Goal: Task Accomplishment & Management: Manage account settings

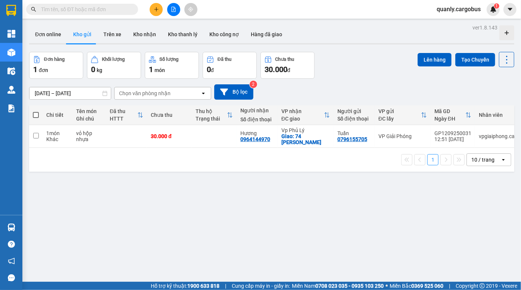
click at [170, 8] on button at bounding box center [173, 9] width 13 height 13
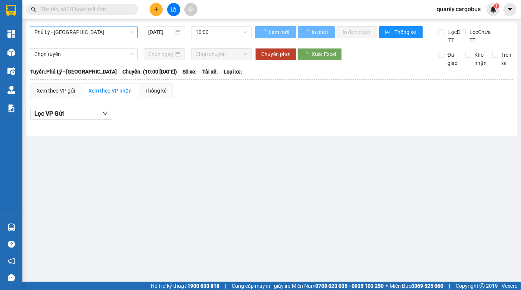
click at [61, 33] on span "Phủ Lý - [GEOGRAPHIC_DATA]" at bounding box center [83, 32] width 99 height 11
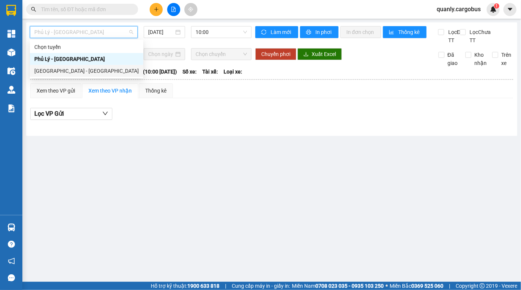
click at [54, 71] on div "[GEOGRAPHIC_DATA] - [GEOGRAPHIC_DATA]" at bounding box center [86, 71] width 105 height 8
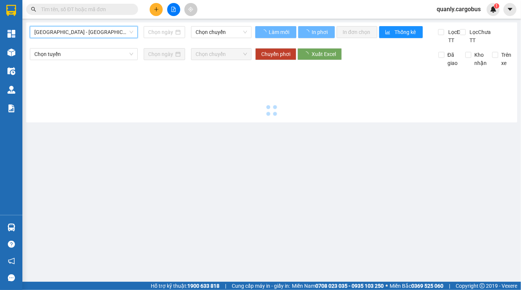
type input "[DATE]"
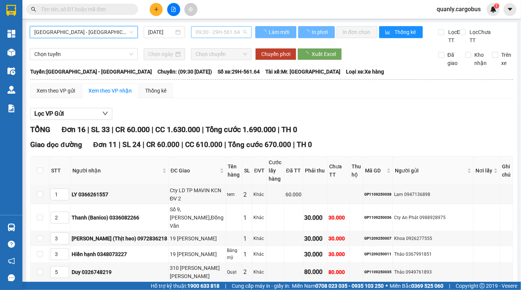
click at [207, 32] on span "09:30 - 29H-561.64" at bounding box center [222, 32] width 52 height 11
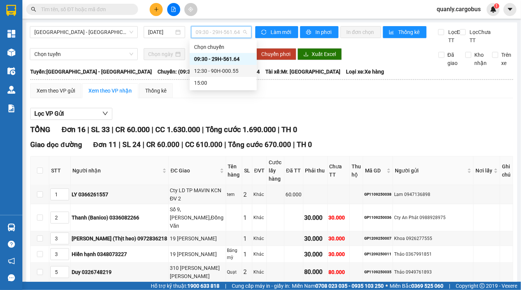
click at [211, 71] on div "12:30 - 90H-000.55" at bounding box center [223, 71] width 58 height 8
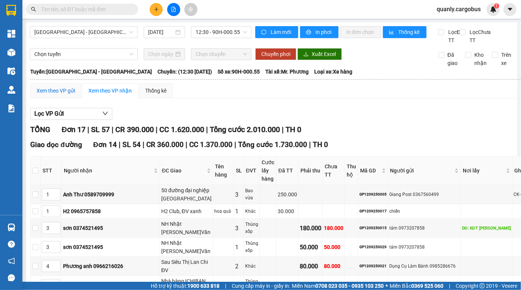
click at [64, 95] on div "Xem theo VP gửi" at bounding box center [56, 91] width 38 height 8
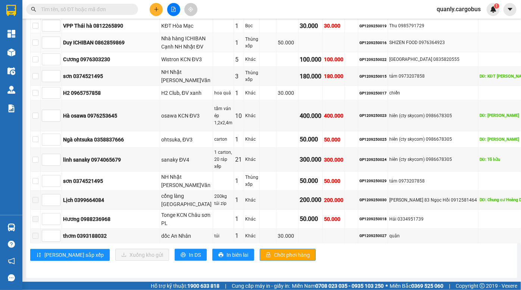
scroll to position [543, 0]
click at [36, 79] on input "checkbox" at bounding box center [35, 76] width 6 height 6
checkbox input "true"
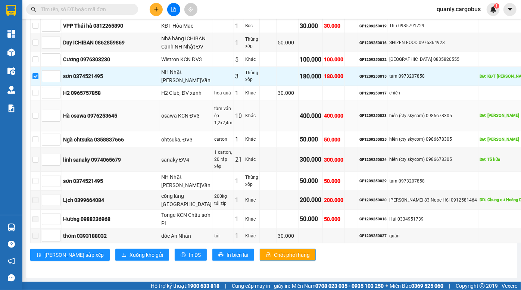
scroll to position [611, 0]
click at [34, 119] on input "checkbox" at bounding box center [35, 116] width 6 height 6
checkbox input "true"
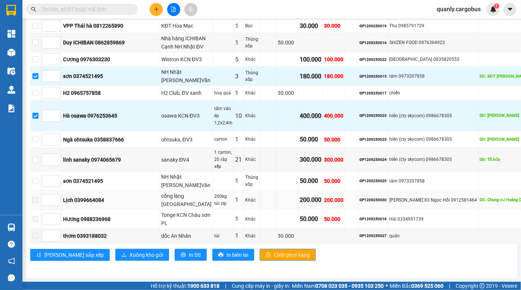
scroll to position [722, 0]
click at [130, 251] on span "Xuống kho gửi" at bounding box center [147, 255] width 34 height 8
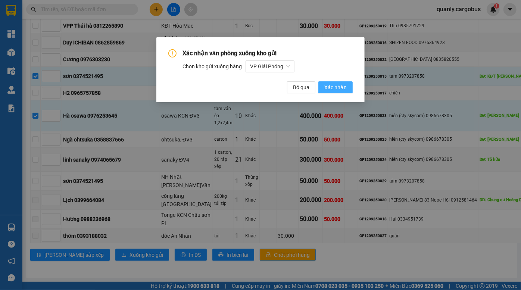
click at [338, 88] on span "Xác nhận" at bounding box center [336, 87] width 22 height 8
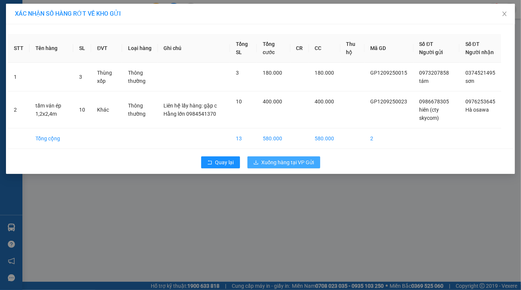
click at [285, 167] on span "Xuống hàng tại VP Gửi" at bounding box center [288, 162] width 53 height 8
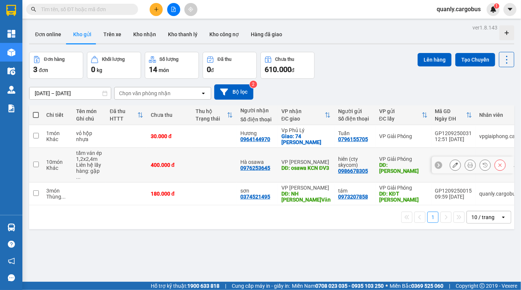
click at [498, 165] on icon at bounding box center [500, 164] width 5 height 5
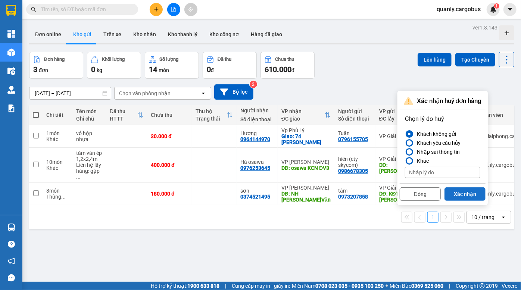
click at [465, 194] on button "Xác nhận" at bounding box center [465, 193] width 41 height 13
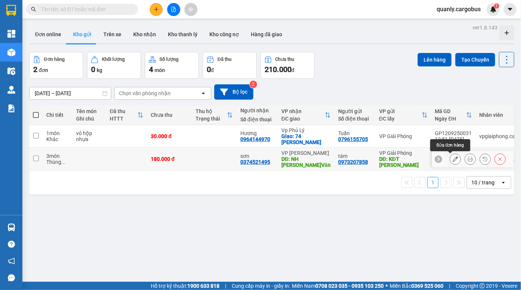
click at [453, 159] on icon at bounding box center [455, 158] width 5 height 5
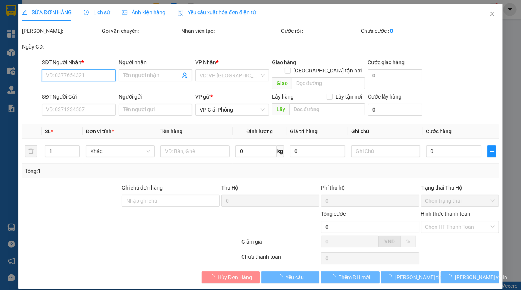
type input "0374521495"
type input "sơn"
type input "NH Nhật [PERSON_NAME]Văn"
type input "0973207858"
type input "tám"
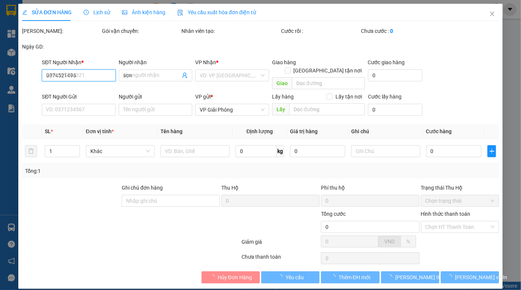
type input "KĐT [PERSON_NAME]"
type input "180.000"
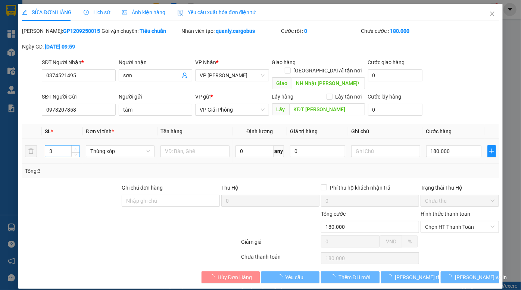
click at [75, 148] on icon "up" at bounding box center [75, 149] width 3 height 3
type input "5"
click at [75, 148] on icon "up" at bounding box center [75, 149] width 3 height 3
click at [449, 145] on input "180.000" at bounding box center [454, 151] width 55 height 12
type input "3"
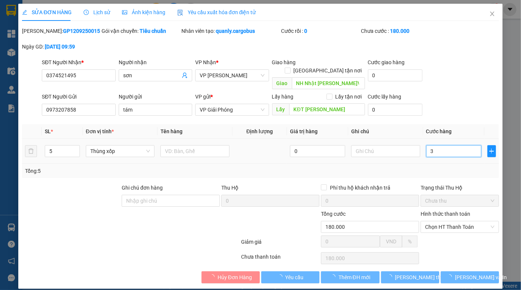
type input "3"
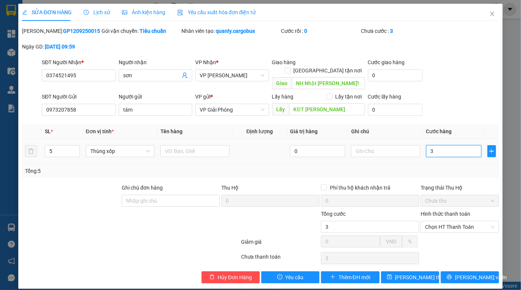
type input "30"
type input "300"
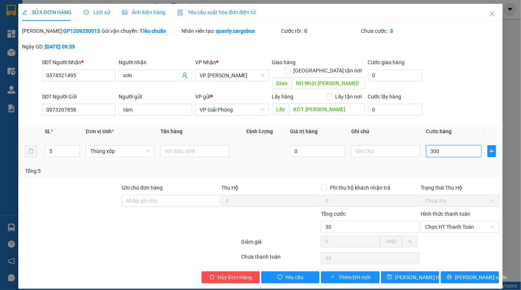
type input "300"
type input "3.000"
type input "30.000"
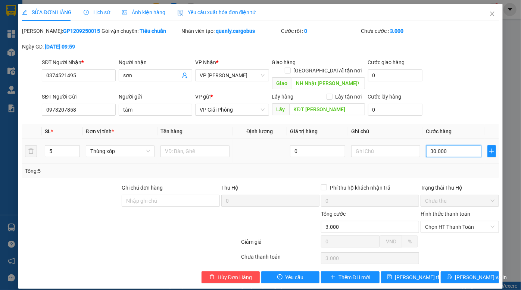
type input "30.000"
type input "300.000"
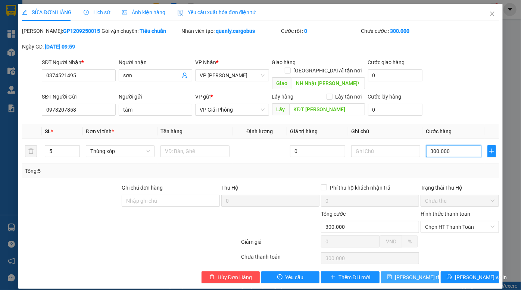
type input "300.000"
click at [412, 273] on span "[PERSON_NAME] đổi" at bounding box center [426, 277] width 60 height 8
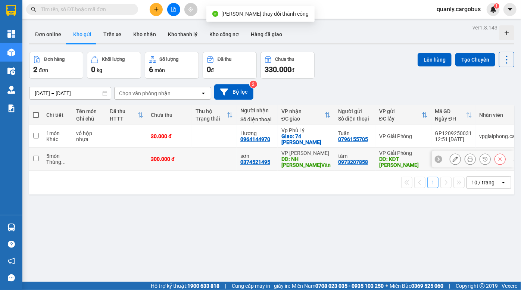
click at [200, 158] on td at bounding box center [214, 159] width 45 height 23
checkbox input "true"
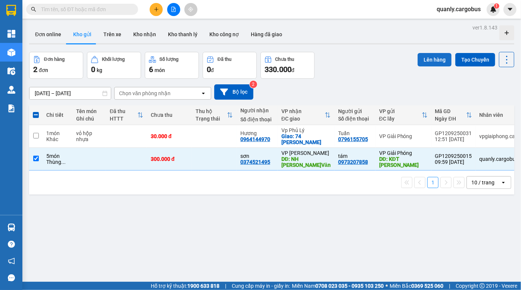
click at [438, 63] on button "Lên hàng" at bounding box center [435, 59] width 34 height 13
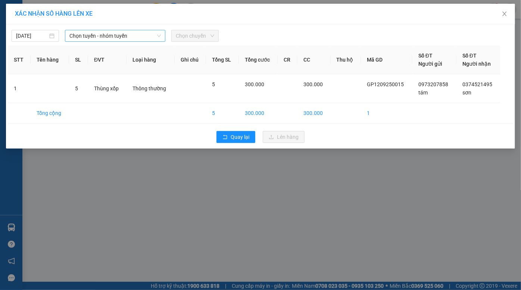
click at [117, 39] on span "Chọn tuyến - nhóm tuyến" at bounding box center [115, 35] width 92 height 11
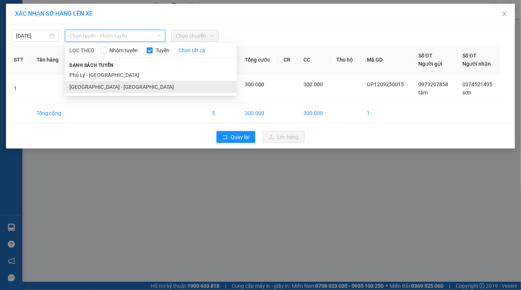
click at [105, 82] on li "[GEOGRAPHIC_DATA] - [GEOGRAPHIC_DATA]" at bounding box center [151, 87] width 172 height 12
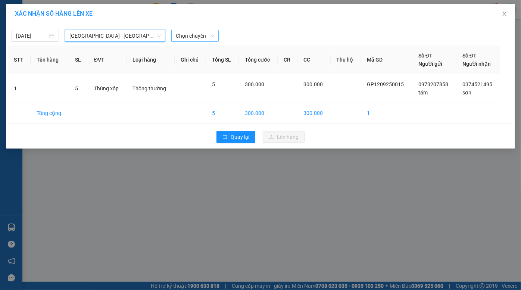
click at [183, 37] on span "Chọn chuyến" at bounding box center [195, 35] width 38 height 11
click at [195, 37] on span "Chọn chuyến" at bounding box center [195, 35] width 38 height 11
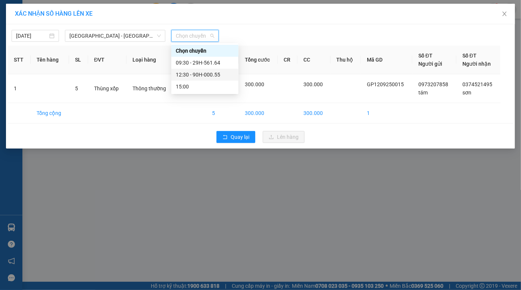
click at [205, 78] on div "12:30 - 90H-000.55" at bounding box center [205, 75] width 58 height 8
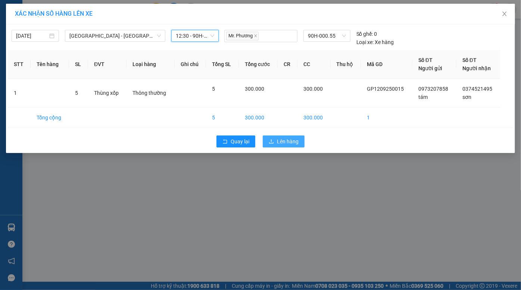
click at [285, 143] on span "Lên hàng" at bounding box center [288, 141] width 22 height 8
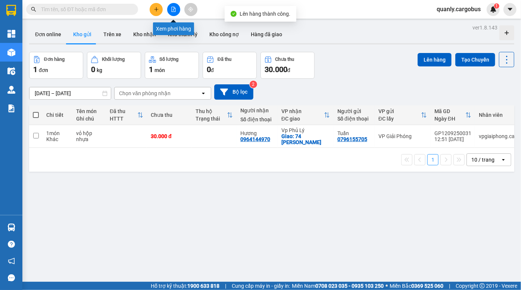
click at [170, 9] on button at bounding box center [173, 9] width 13 height 13
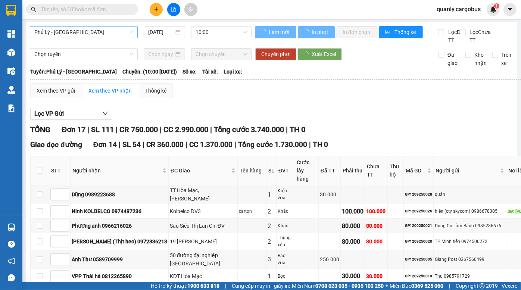
click at [96, 30] on span "Phủ Lý - [GEOGRAPHIC_DATA]" at bounding box center [83, 32] width 99 height 11
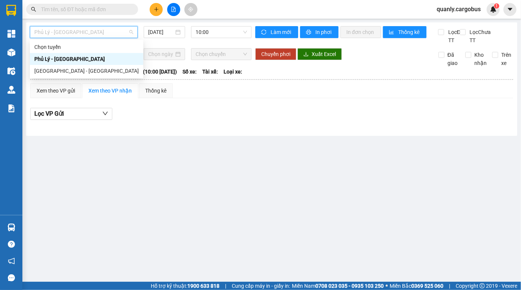
click at [89, 64] on div "Phủ Lý - [GEOGRAPHIC_DATA]" at bounding box center [87, 59] width 114 height 12
click at [97, 29] on span "Phủ Lý - [GEOGRAPHIC_DATA]" at bounding box center [83, 32] width 99 height 11
click at [86, 70] on div "[GEOGRAPHIC_DATA] - [GEOGRAPHIC_DATA]" at bounding box center [86, 71] width 105 height 8
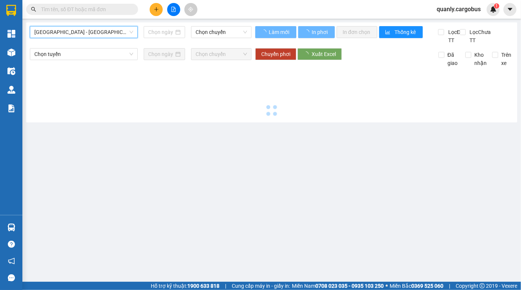
type input "[DATE]"
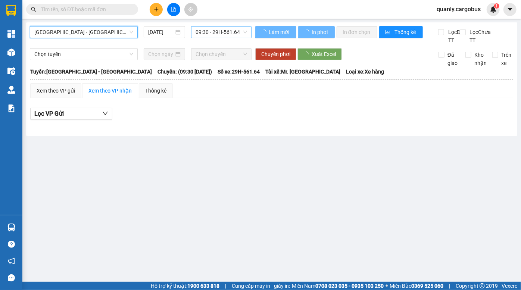
click at [207, 33] on span "09:30 - 29H-561.64" at bounding box center [222, 32] width 52 height 11
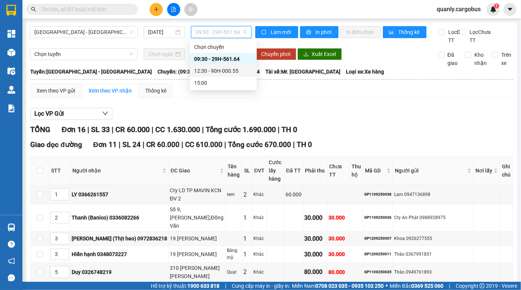
click at [217, 72] on div "12:30 - 90H-000.55" at bounding box center [223, 71] width 58 height 8
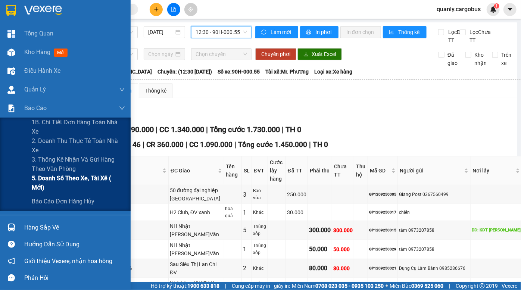
click at [86, 180] on span "5. Doanh số theo xe, tài xế ( mới)" at bounding box center [78, 183] width 93 height 19
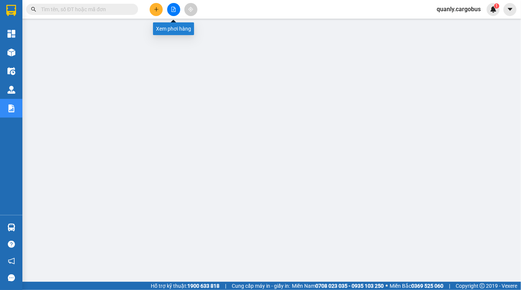
click at [172, 8] on icon "file-add" at bounding box center [173, 9] width 5 height 5
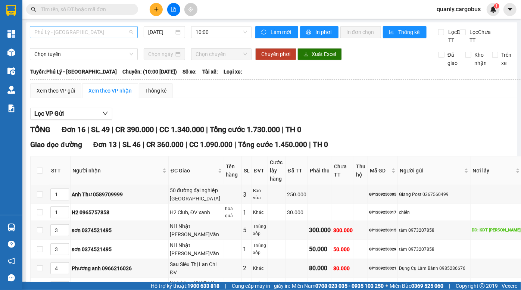
click at [86, 32] on span "Phủ Lý - [GEOGRAPHIC_DATA]" at bounding box center [83, 32] width 99 height 11
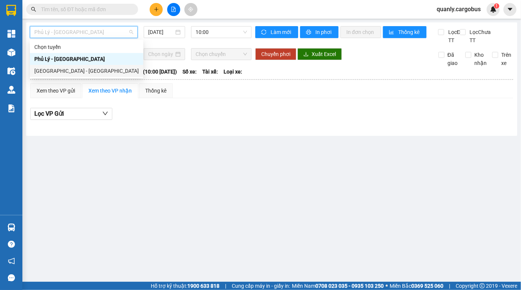
drag, startPoint x: 66, startPoint y: 71, endPoint x: 92, endPoint y: 67, distance: 25.7
click at [66, 71] on div "[GEOGRAPHIC_DATA] - [GEOGRAPHIC_DATA]" at bounding box center [86, 71] width 105 height 8
type input "[DATE]"
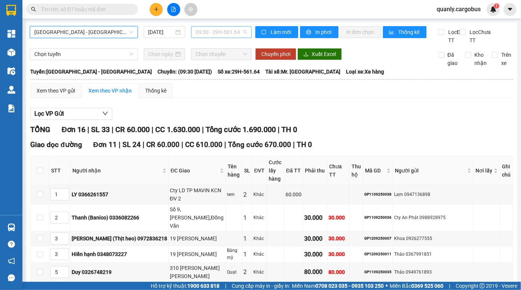
click at [213, 35] on span "09:30 - 29H-561.64" at bounding box center [222, 32] width 52 height 11
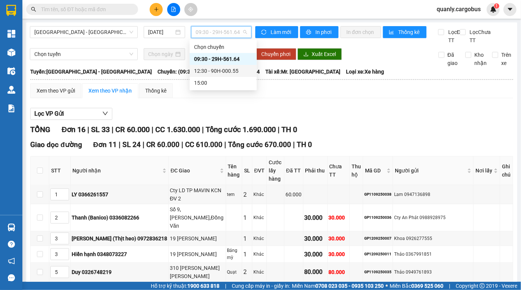
click at [207, 71] on div "12:30 - 90H-000.55" at bounding box center [223, 71] width 58 height 8
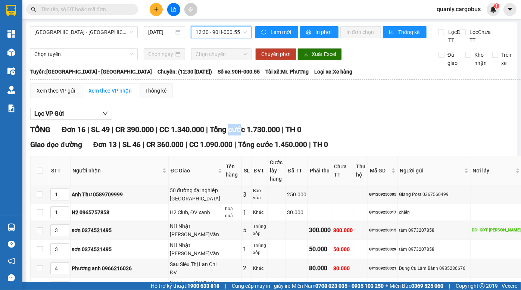
drag, startPoint x: 236, startPoint y: 131, endPoint x: 258, endPoint y: 148, distance: 26.9
click at [260, 148] on span "Tổng cước 1.450.000" at bounding box center [272, 144] width 69 height 9
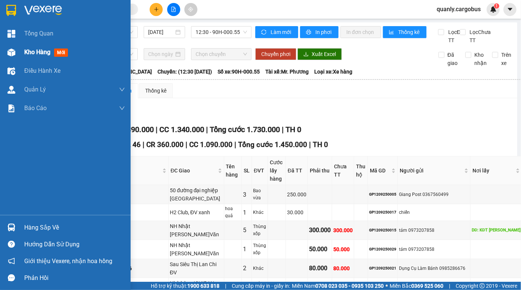
click at [16, 49] on div at bounding box center [11, 52] width 13 height 13
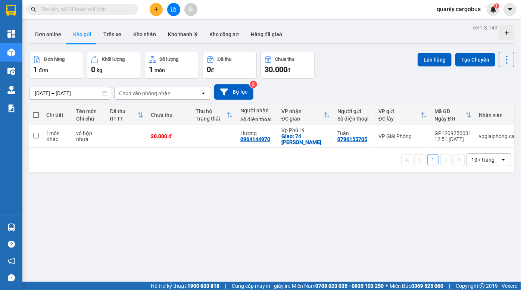
click at [348, 75] on div "Đơn hàng 1 đơn Khối lượng 0 kg Số lượng 1 món Đã thu 0 đ Chưa thu 30.000 đ Lên …" at bounding box center [272, 65] width 486 height 27
click at [336, 63] on div "Đơn hàng 1 đơn Khối lượng 0 kg Số lượng 1 món Đã thu 0 đ Chưa thu 30.000 đ Lên …" at bounding box center [272, 65] width 486 height 27
click at [174, 9] on icon "file-add" at bounding box center [173, 9] width 5 height 5
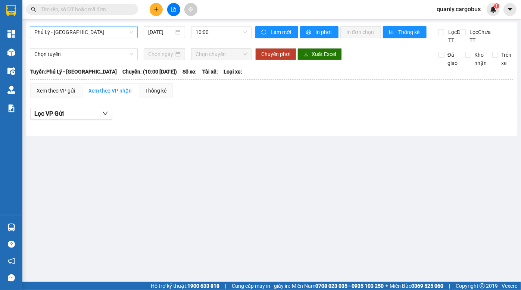
click at [94, 30] on span "Phủ Lý - [GEOGRAPHIC_DATA]" at bounding box center [83, 32] width 99 height 11
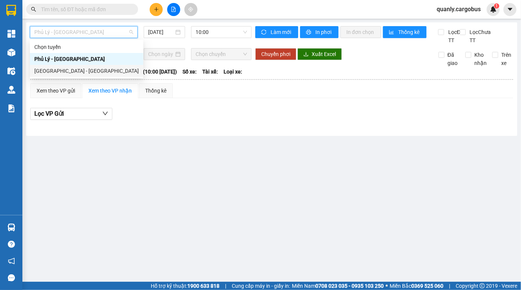
click at [80, 70] on div "[GEOGRAPHIC_DATA] - [GEOGRAPHIC_DATA]" at bounding box center [86, 71] width 105 height 8
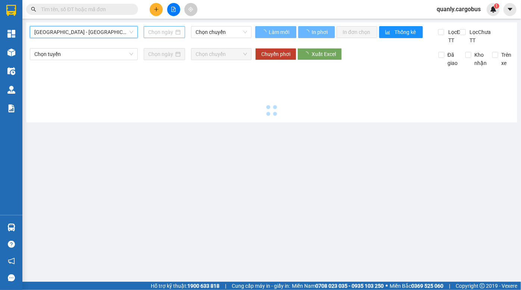
type input "[DATE]"
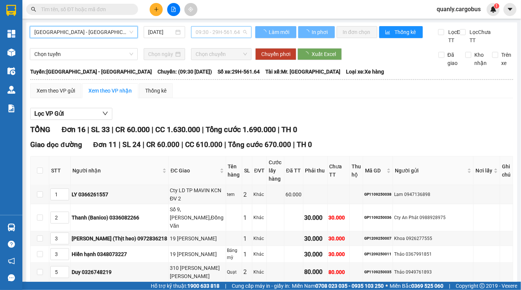
click at [209, 34] on span "09:30 - 29H-561.64" at bounding box center [222, 32] width 52 height 11
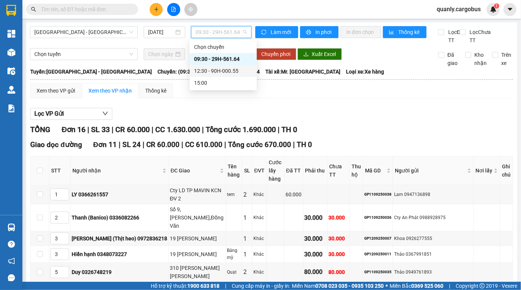
click at [214, 72] on div "12:30 - 90H-000.55" at bounding box center [223, 71] width 58 height 8
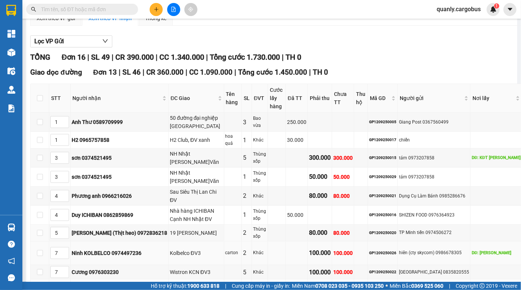
scroll to position [136, 0]
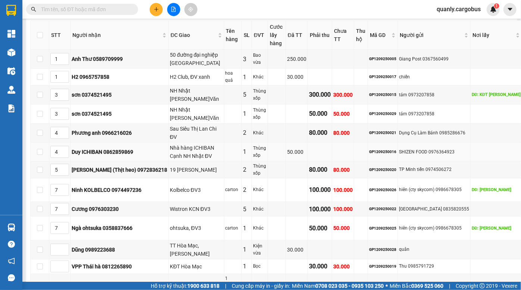
click at [170, 144] on div "Nhà hàng ICHIBAN Cạnh NH Nhật ĐV" at bounding box center [196, 152] width 53 height 16
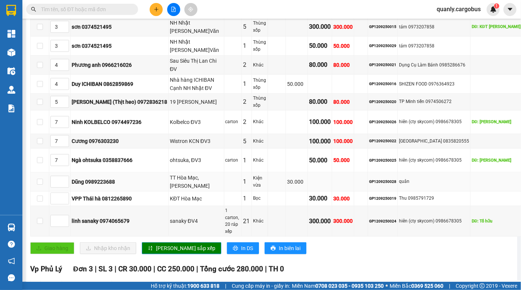
scroll to position [301, 0]
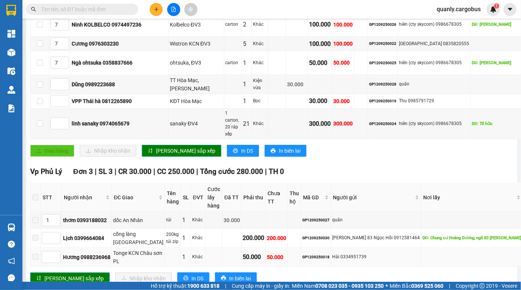
click at [337, 254] on div "Hải 0334951739" at bounding box center [376, 257] width 88 height 7
copy div "0334951739"
click at [96, 9] on input "text" at bounding box center [85, 9] width 88 height 8
paste input "0334951739"
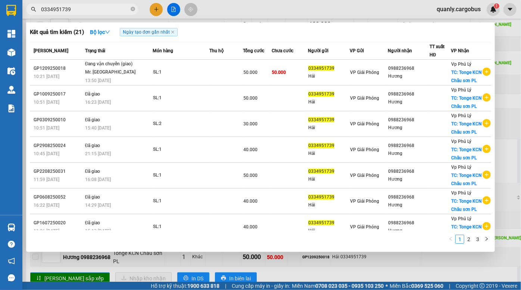
click at [71, 9] on input "0334951739" at bounding box center [85, 9] width 88 height 8
click at [360, 273] on div at bounding box center [260, 145] width 521 height 290
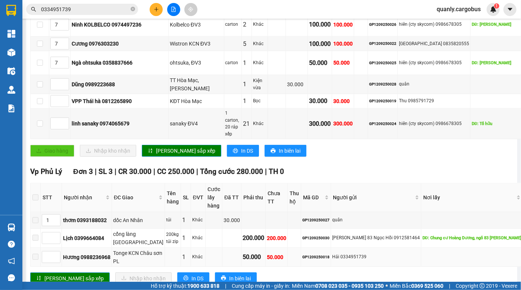
click at [305, 254] on div "GP1209250018" at bounding box center [316, 257] width 27 height 6
copy div "GP1209250018"
click at [78, 10] on input "0334951739" at bounding box center [85, 9] width 88 height 8
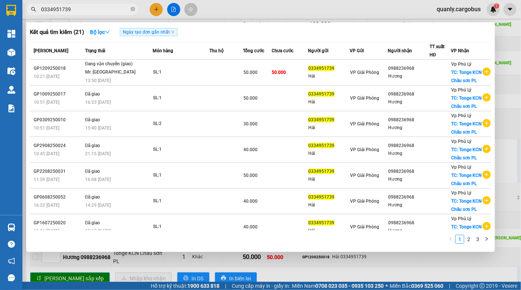
click at [78, 10] on input "0334951739" at bounding box center [85, 9] width 88 height 8
paste input "GP1209250018"
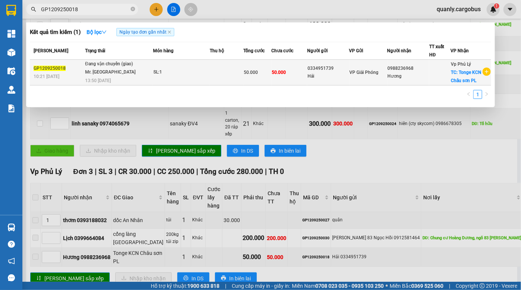
type input "GP1209250018"
click at [369, 72] on span "VP Giải Phóng" at bounding box center [364, 72] width 29 height 5
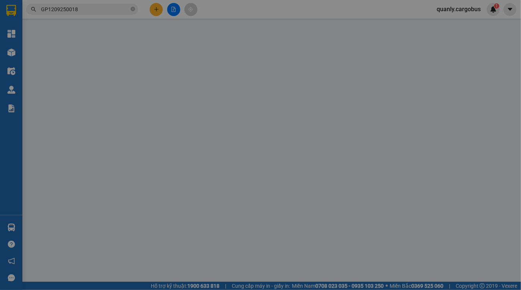
type input "0988236968"
type input "Hương"
checkbox input "true"
type input "Tonge KCN Châu sơn PL"
type input "0334951739"
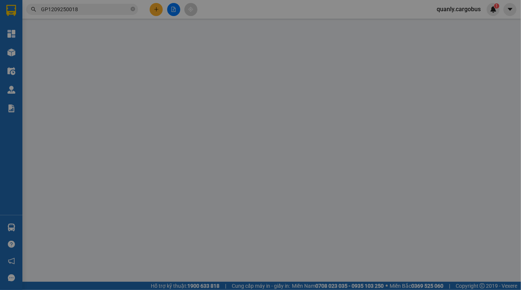
type input "Hải"
type input "50.000"
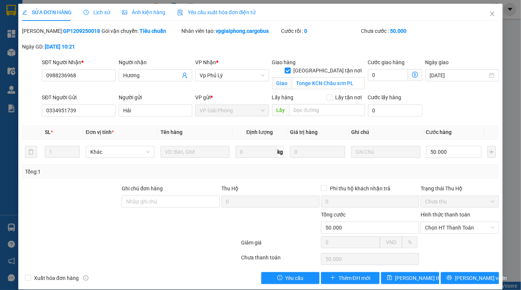
click at [153, 13] on span "Ảnh kiện hàng" at bounding box center [143, 12] width 43 height 6
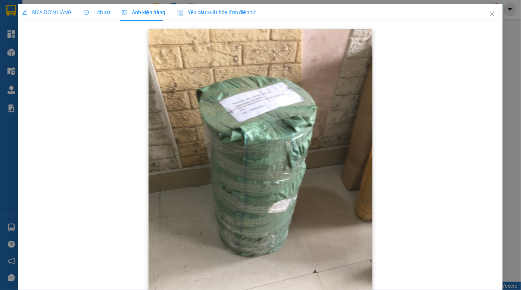
click at [266, 149] on img at bounding box center [261, 178] width 224 height 299
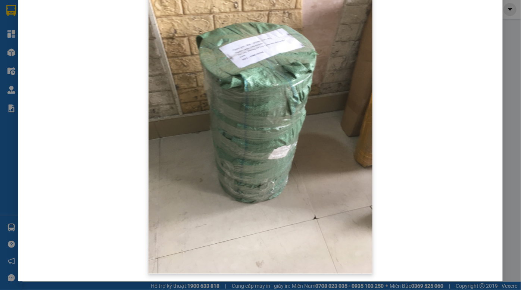
click at [266, 131] on img at bounding box center [261, 124] width 224 height 299
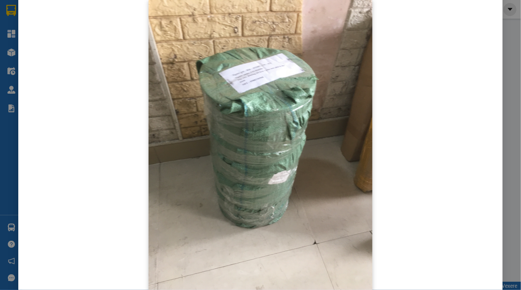
scroll to position [0, 0]
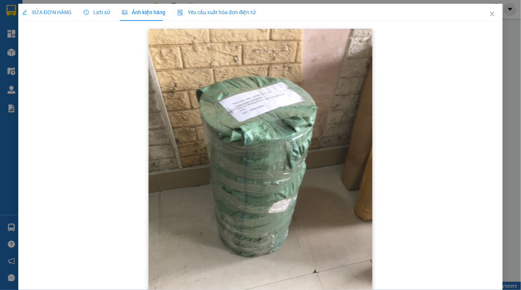
click at [263, 123] on img at bounding box center [261, 178] width 224 height 299
click at [490, 16] on span "Close" at bounding box center [492, 14] width 21 height 21
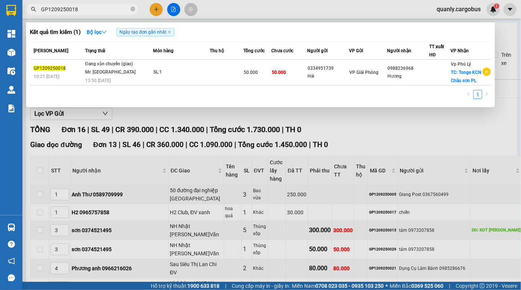
click at [81, 7] on input "GP1209250018" at bounding box center [85, 9] width 88 height 8
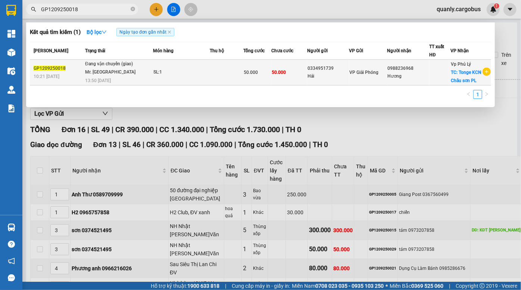
click at [316, 72] on div "Hải" at bounding box center [328, 76] width 41 height 8
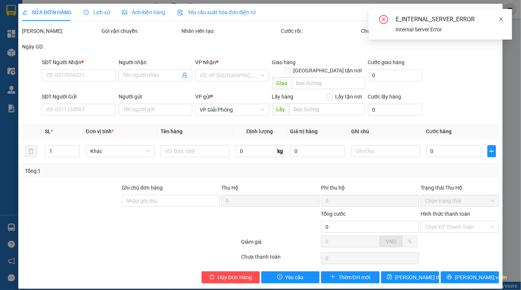
click at [504, 19] on icon "close" at bounding box center [501, 18] width 5 height 5
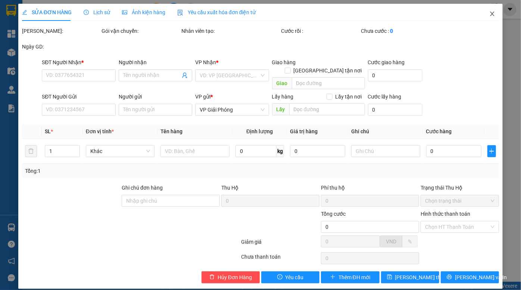
click at [495, 13] on icon "close" at bounding box center [493, 14] width 6 height 6
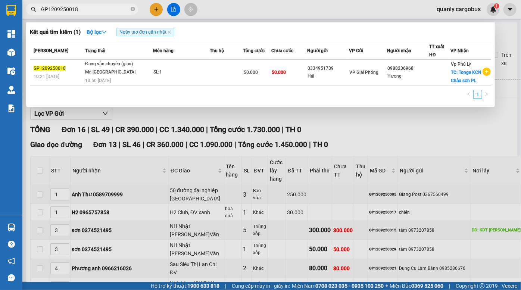
click at [81, 8] on input "GP1209250018" at bounding box center [85, 9] width 88 height 8
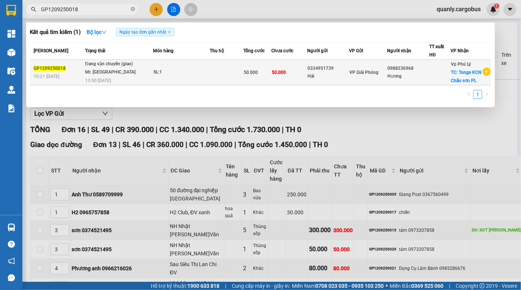
click at [301, 74] on td "50.000" at bounding box center [290, 73] width 36 height 26
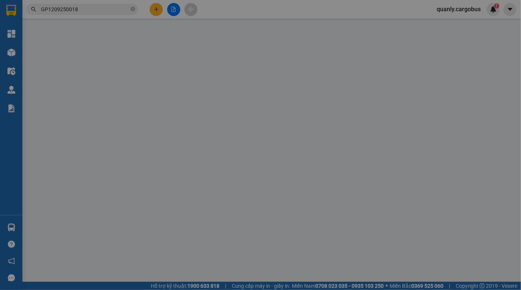
type input "0988236968"
type input "Hương"
checkbox input "true"
type input "Tonge KCN Châu sơn PL"
type input "0334951739"
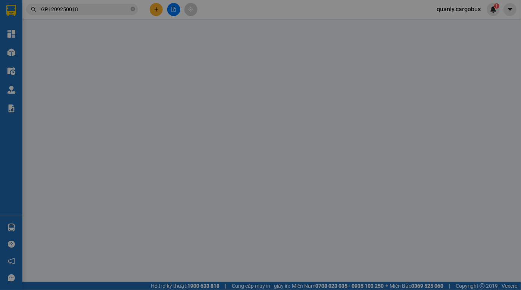
type input "Hải"
type input "50.000"
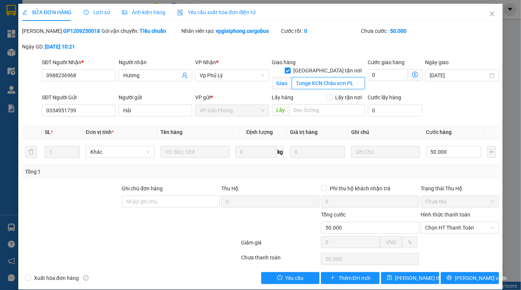
click at [310, 77] on input "Tonge KCN Châu sơn PL" at bounding box center [328, 83] width 73 height 12
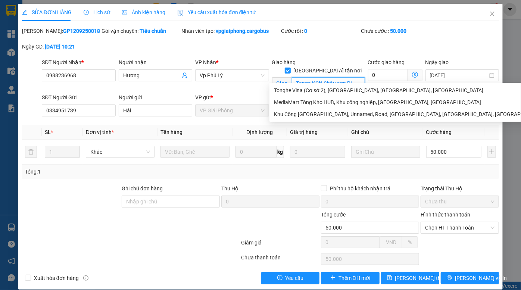
drag, startPoint x: 352, startPoint y: 75, endPoint x: 271, endPoint y: 80, distance: 81.5
click at [272, 80] on span "Giao Tonge KCN Châu sơn PL" at bounding box center [318, 83] width 93 height 12
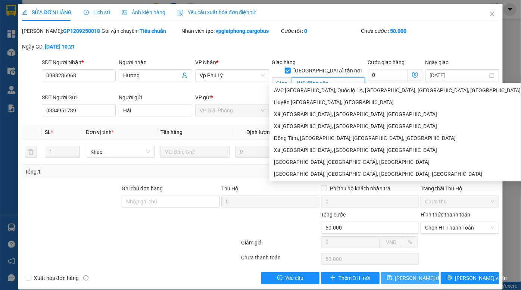
type input "AVC đồng văn"
click at [408, 274] on span "[PERSON_NAME] đổi" at bounding box center [426, 278] width 60 height 8
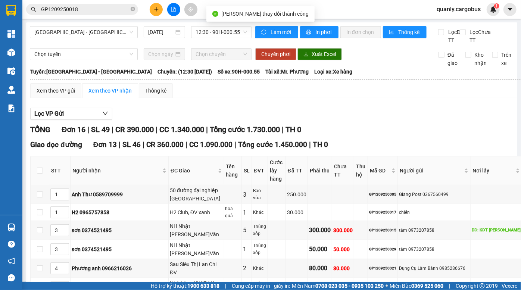
click at [368, 120] on div "Lọc VP Gửi" at bounding box center [284, 114] width 509 height 12
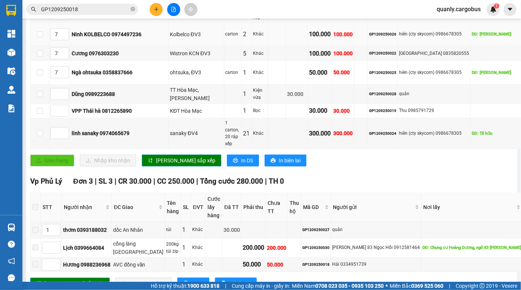
scroll to position [293, 0]
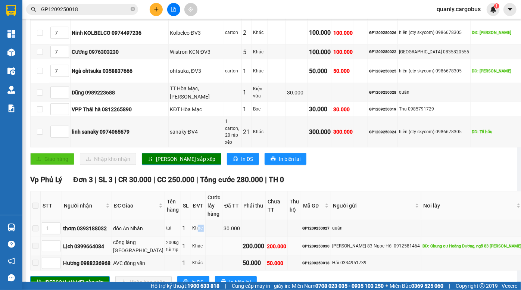
drag, startPoint x: 184, startPoint y: 194, endPoint x: 206, endPoint y: 205, distance: 24.4
click at [205, 220] on tbody "1 thơm 0393188032 dốc An Nhân túi 1 Khác 30.000 GP1209250027 quân Ck H 11h15 Lị…" at bounding box center [285, 245] width 508 height 50
click at [223, 237] on td at bounding box center [232, 246] width 19 height 19
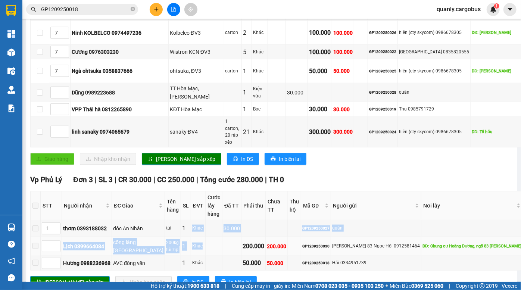
drag, startPoint x: 174, startPoint y: 190, endPoint x: 207, endPoint y: 212, distance: 39.2
click at [205, 220] on tbody "1 thơm 0393188032 dốc An Nhân túi 1 Khác 30.000 GP1209250027 quân Ck H 11h15 Lị…" at bounding box center [285, 245] width 508 height 50
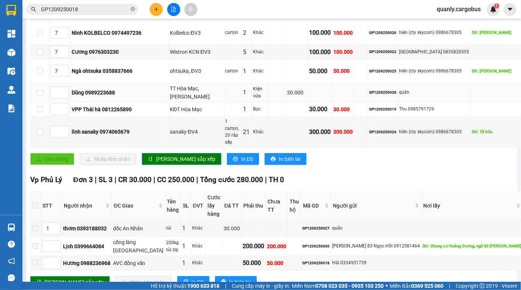
click at [169, 83] on td "TT Hòa Mạc, Duy Tiên" at bounding box center [197, 92] width 56 height 19
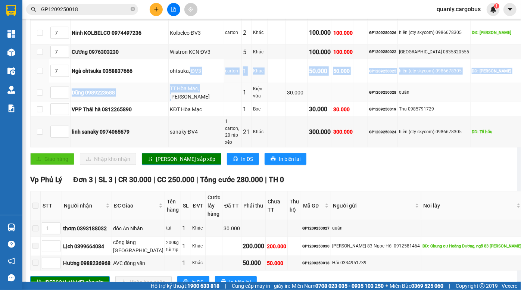
click at [198, 75] on tbody "1 Anh Thư 0589709999 50 đường đại nghiệp tân dân Phú xuyên 3 Bao vừa 250.000 GP…" at bounding box center [285, 19] width 508 height 255
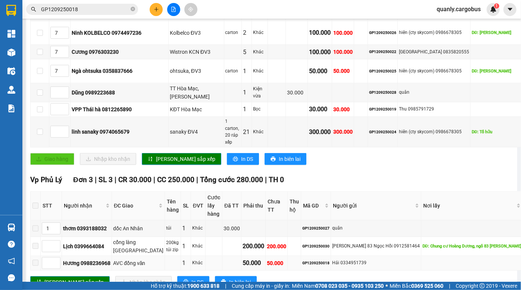
click at [313, 260] on div "GP1209250018" at bounding box center [316, 263] width 27 height 6
copy div "GP1209250018"
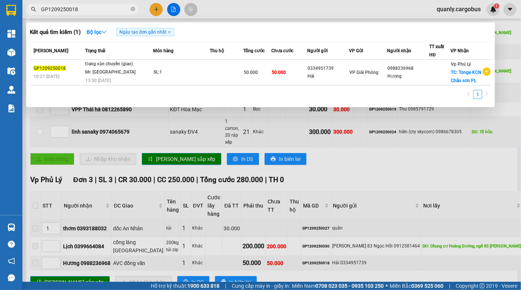
click at [81, 11] on input "GP1209250018" at bounding box center [85, 9] width 88 height 8
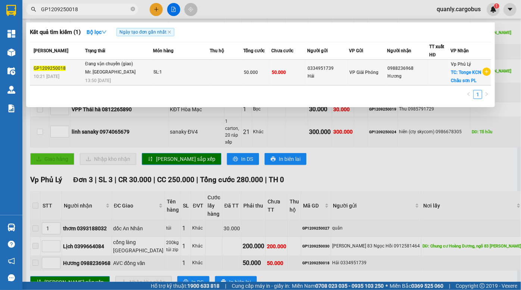
click at [316, 75] on div "Hải" at bounding box center [328, 76] width 41 height 8
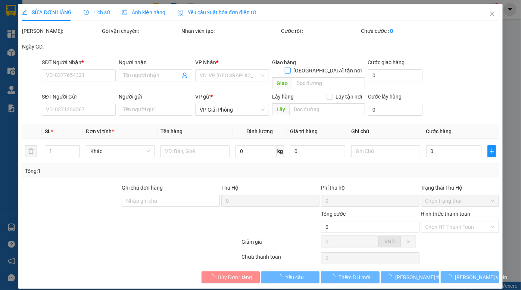
type input "0988236968"
type input "Hương"
checkbox input "true"
type input "AVC đồng văn"
type input "0334951739"
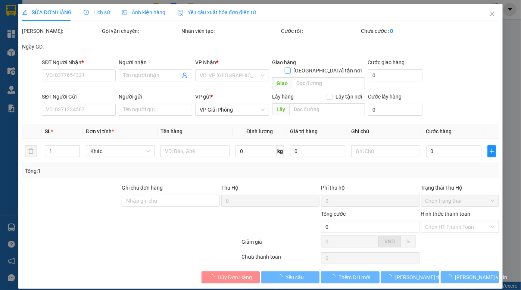
type input "Hải"
type input "50.000"
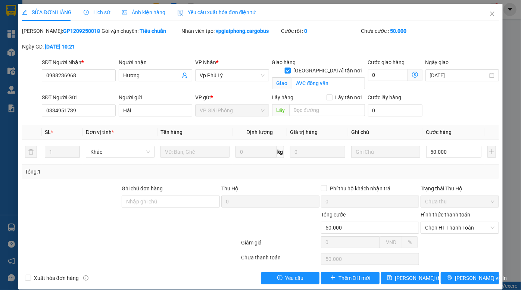
click at [290, 68] on input "[GEOGRAPHIC_DATA][PERSON_NAME] nơi" at bounding box center [287, 70] width 5 height 5
checkbox input "false"
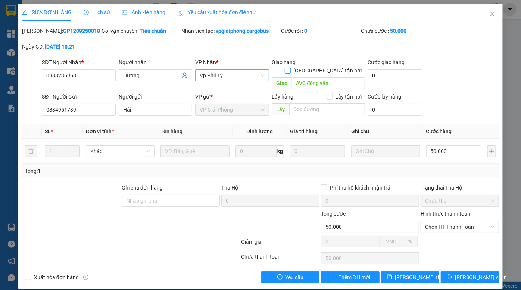
click at [230, 79] on span "Vp Phủ Lý" at bounding box center [232, 75] width 65 height 11
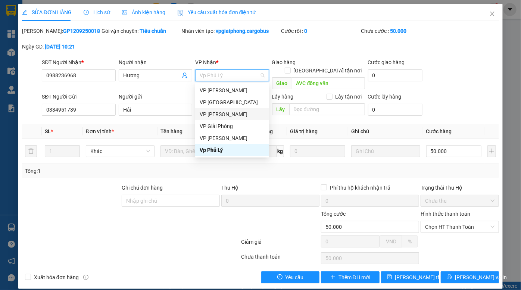
click at [229, 114] on div "VP [PERSON_NAME]" at bounding box center [232, 114] width 65 height 8
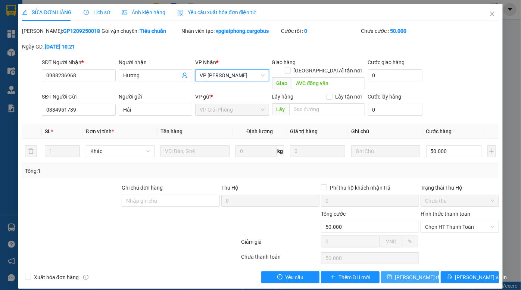
click at [406, 273] on span "[PERSON_NAME] đổi" at bounding box center [426, 277] width 60 height 8
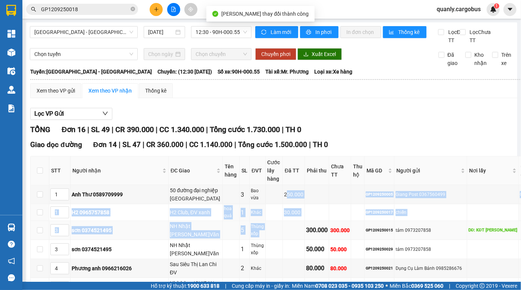
drag, startPoint x: 283, startPoint y: 197, endPoint x: 300, endPoint y: 223, distance: 30.9
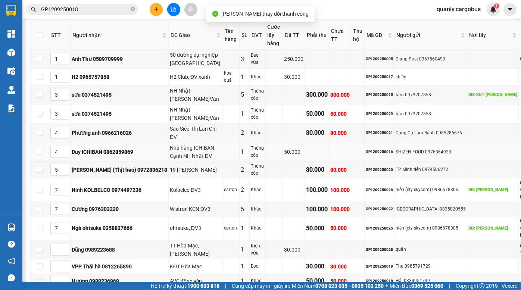
click at [325, 152] on td at bounding box center [317, 152] width 24 height 19
drag, startPoint x: 303, startPoint y: 168, endPoint x: 324, endPoint y: 216, distance: 52.3
click at [324, 216] on tbody "1 Anh Thư 0589709999 50 đường đại nghiệp tân dân Phú xuyên 3 Bao vừa 250.000 GP…" at bounding box center [283, 185] width 505 height 270
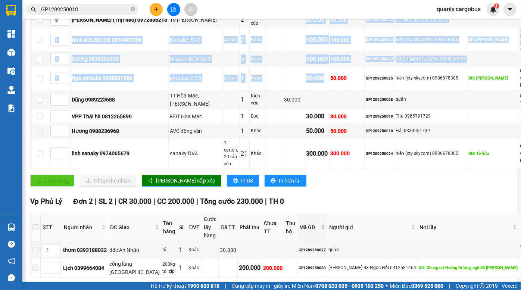
scroll to position [288, 0]
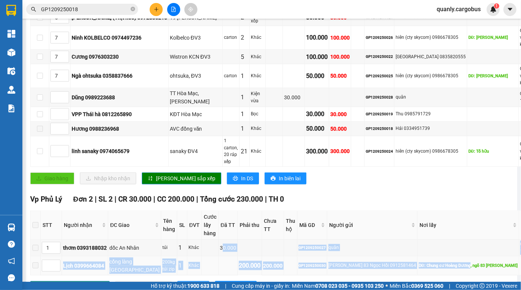
drag, startPoint x: 245, startPoint y: 232, endPoint x: 347, endPoint y: 228, distance: 101.7
click at [456, 240] on tbody "1 thơm 0393188032 dốc An Nhân túi 1 Khác 30.000 GP1209250027 quân Ck H 11h15 Lị…" at bounding box center [283, 258] width 505 height 36
click at [307, 257] on td "GP1209250030" at bounding box center [313, 266] width 30 height 19
drag, startPoint x: 122, startPoint y: 214, endPoint x: 485, endPoint y: 235, distance: 364.0
click at [485, 240] on tbody "1 thơm 0393188032 dốc An Nhân túi 1 Khác 30.000 GP1209250027 quân Ck H 11h15 Lị…" at bounding box center [283, 258] width 505 height 36
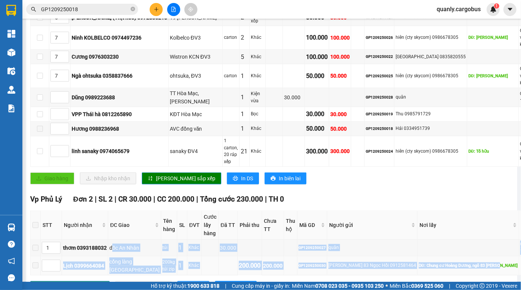
click at [371, 262] on div "Nhung Ngõ 83 Ngọc Hồi 0912581464" at bounding box center [373, 265] width 88 height 7
drag, startPoint x: 211, startPoint y: 216, endPoint x: 325, endPoint y: 234, distance: 114.6
click at [325, 240] on tbody "1 thơm 0393188032 dốc An Nhân túi 1 Khác 30.000 GP1209250027 quân Ck H 11h15 Lị…" at bounding box center [283, 258] width 505 height 36
click at [329, 262] on div "Nhung Ngõ 83 Ngọc Hồi 0912581464" at bounding box center [373, 265] width 88 height 7
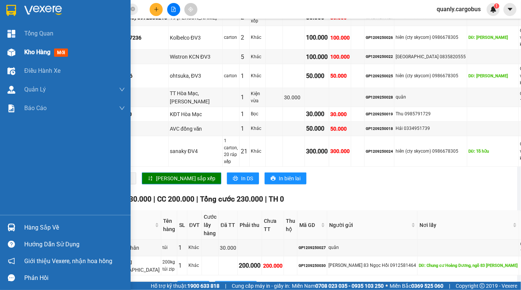
click at [12, 47] on div at bounding box center [11, 52] width 13 height 13
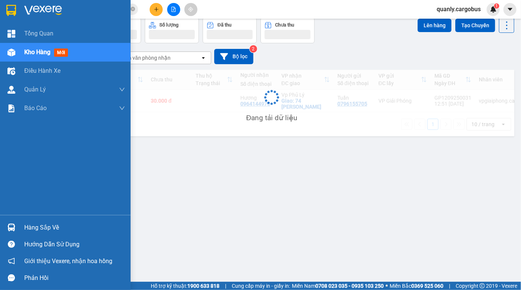
scroll to position [34, 0]
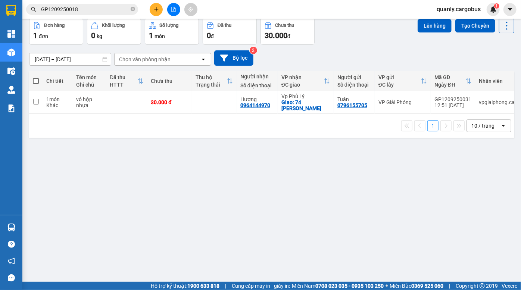
click at [378, 46] on div "10/09/2025 – 12/09/2025 Press the down arrow key to interact with the calendar …" at bounding box center [272, 58] width 486 height 27
click at [483, 104] on icon at bounding box center [485, 102] width 4 height 4
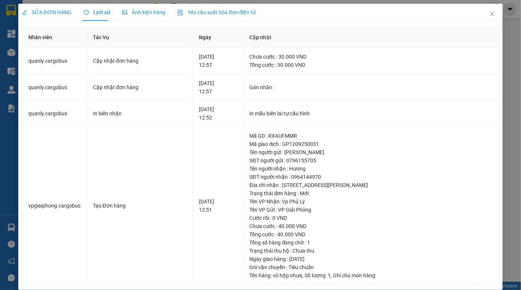
click at [149, 11] on span "Ảnh kiện hàng" at bounding box center [143, 12] width 43 height 6
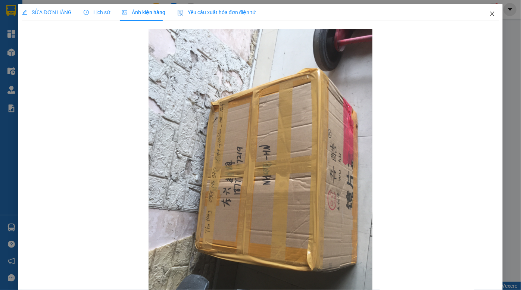
click at [490, 13] on icon "close" at bounding box center [493, 14] width 6 height 6
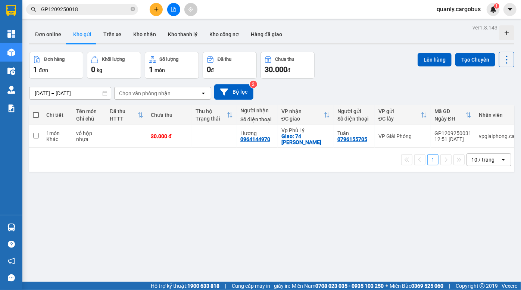
click at [371, 50] on div "ver 1.8.143 Đơn online Kho gửi Trên xe Kho nhận Kho thanh lý Kho công nợ Hàng đ…" at bounding box center [272, 167] width 492 height 290
click at [360, 56] on div "Đơn hàng 1 đơn Khối lượng 0 kg Số lượng 1 món Đã thu 0 đ Chưa thu 30.000 đ Lên …" at bounding box center [272, 65] width 486 height 27
click at [347, 61] on div "Đơn hàng 1 đơn Khối lượng 0 kg Số lượng 1 món Đã thu 0 đ Chưa thu 30.000 đ Lên …" at bounding box center [272, 65] width 486 height 27
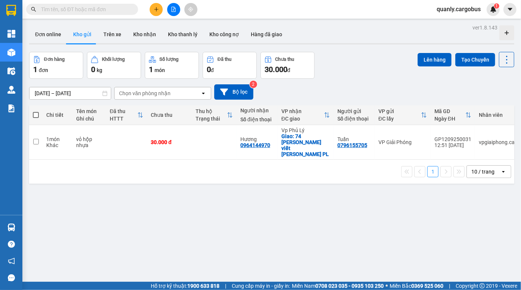
click at [341, 80] on div "10/09/2025 – 12/09/2025 Press the down arrow key to interact with the calendar …" at bounding box center [272, 92] width 486 height 27
click at [348, 74] on div "Đơn hàng 1 đơn Khối lượng 0 kg Số lượng 1 món Đã thu 0 đ Chưa thu 30.000 đ Lên …" at bounding box center [272, 65] width 486 height 27
click at [168, 12] on button at bounding box center [173, 9] width 13 height 13
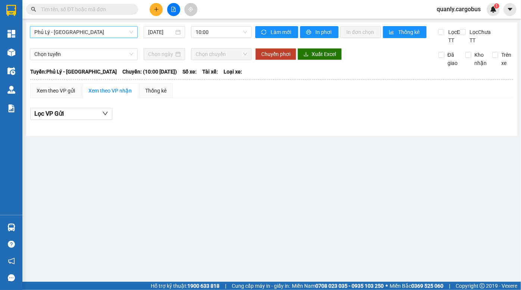
click at [81, 31] on span "Phủ Lý - [GEOGRAPHIC_DATA]" at bounding box center [83, 32] width 99 height 11
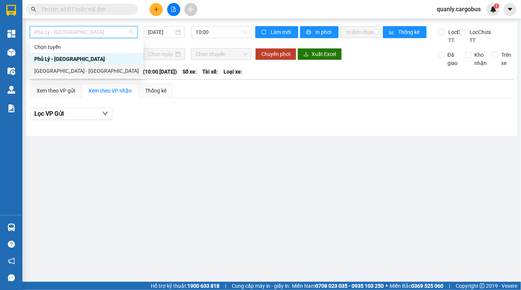
click at [63, 68] on div "[GEOGRAPHIC_DATA] - [GEOGRAPHIC_DATA]" at bounding box center [86, 71] width 105 height 8
type input "[DATE]"
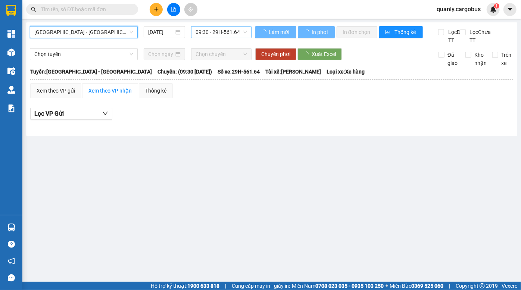
click at [205, 31] on span "09:30 - 29H-561.64" at bounding box center [222, 32] width 52 height 11
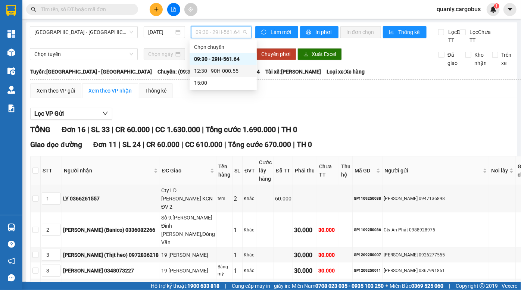
click at [207, 72] on div "12:30 - 90H-000.55" at bounding box center [223, 71] width 58 height 8
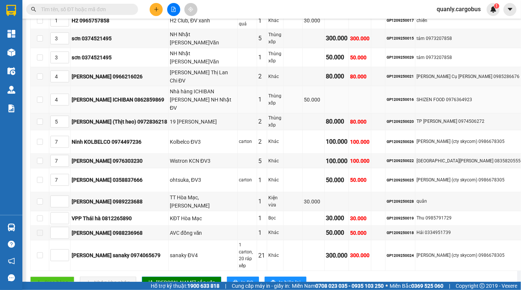
scroll to position [238, 0]
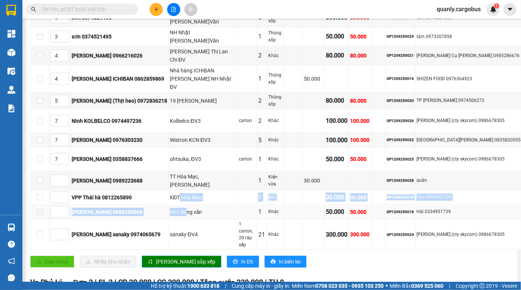
drag, startPoint x: 157, startPoint y: 145, endPoint x: 162, endPoint y: 157, distance: 12.7
click at [162, 157] on tbody "1 Anh Thư 0589709999 50 đường đại nghiệp tân dân Phú xuyên 3 Bao vừa 250.000 GP…" at bounding box center [311, 99] width 561 height 303
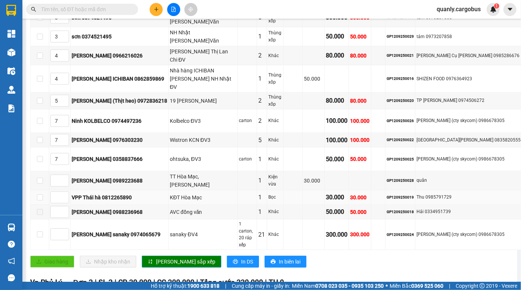
click at [169, 190] on td "KĐT Hòa Mạc" at bounding box center [203, 197] width 69 height 15
drag, startPoint x: 156, startPoint y: 141, endPoint x: 207, endPoint y: 144, distance: 50.1
click at [207, 190] on tr "VPP Thái hà 0812265890 KĐT Hòa Mạc 1 Bọc 30.000 30.000 GP1209250019 Thu 0985791…" at bounding box center [311, 197] width 561 height 15
click at [169, 190] on td "KĐT Hòa Mạc" at bounding box center [203, 197] width 69 height 15
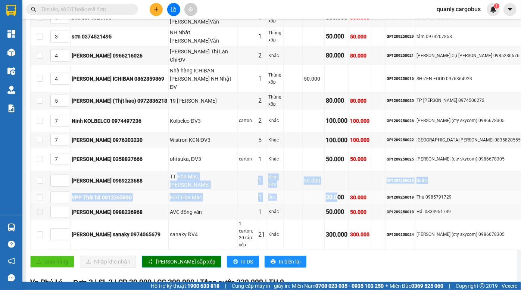
drag, startPoint x: 155, startPoint y: 126, endPoint x: 315, endPoint y: 148, distance: 162.1
click at [315, 148] on tbody "1 Anh Thư 0589709999 50 đường đại nghiệp tân dân Phú xuyên 3 Bao vừa 250.000 GP…" at bounding box center [311, 99] width 561 height 303
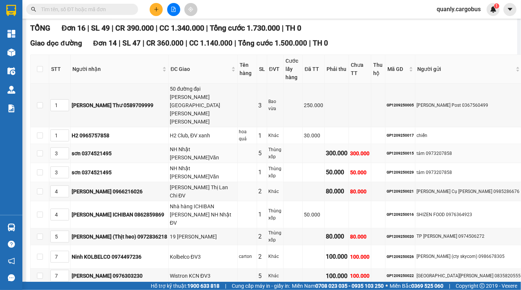
scroll to position [136, 0]
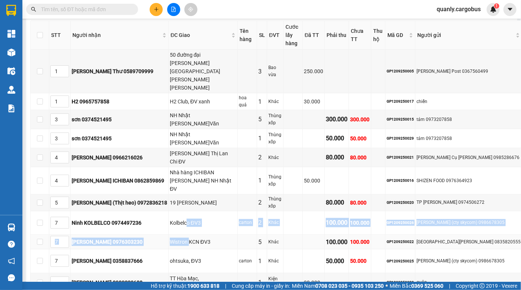
drag, startPoint x: 162, startPoint y: 187, endPoint x: 167, endPoint y: 202, distance: 15.5
click at [167, 202] on tbody "1 Anh Thư 0589709999 50 đường đại nghiệp tân dân Phú xuyên 3 Bao vừa 250.000 GP…" at bounding box center [311, 201] width 561 height 303
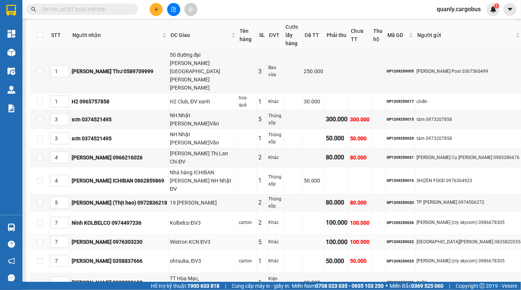
click at [170, 238] on div "Wistron KCN ĐV3" at bounding box center [203, 242] width 66 height 8
drag, startPoint x: 279, startPoint y: 144, endPoint x: 303, endPoint y: 153, distance: 25.0
click at [301, 167] on tr "4 Duy ICHIBAN 0862859869 Nhà hàng ICHIBAN Cạnh NH Nhật ĐV 1 Thùng xốp 50.000 GP…" at bounding box center [311, 180] width 561 height 27
click at [325, 167] on td at bounding box center [337, 180] width 24 height 27
click at [326, 198] on div "80.000" at bounding box center [337, 202] width 22 height 9
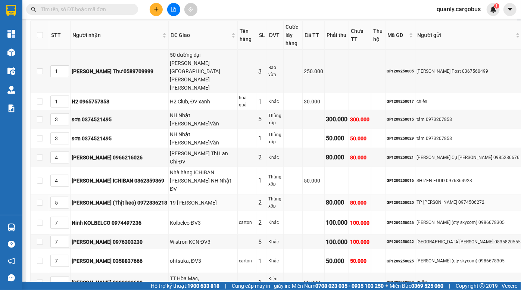
scroll to position [34, 0]
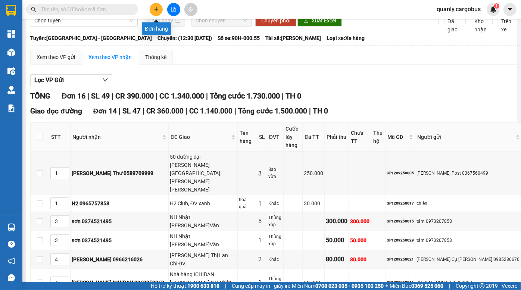
click at [157, 11] on icon "plus" at bounding box center [156, 9] width 5 height 5
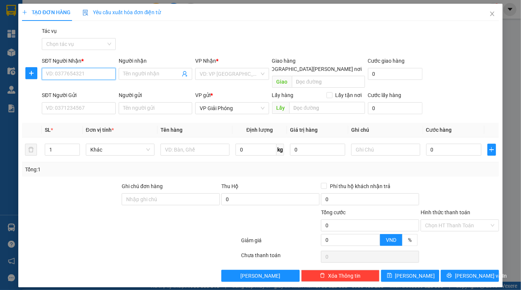
click at [75, 74] on input "SĐT Người Nhận *" at bounding box center [79, 74] width 74 height 12
paste input "0964530642"
type input "0964530642"
click at [78, 72] on input "0964530642" at bounding box center [79, 74] width 74 height 12
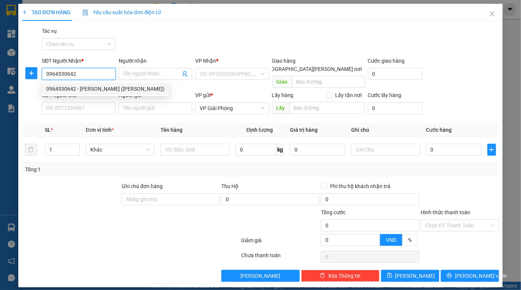
click at [95, 90] on div "0964530642 - Huyền (Cty Espoin)" at bounding box center [105, 89] width 118 height 8
type input "Huyền (Cty Espoin)"
checkbox input "true"
type input "Cty; ESPOIR KCN Châu sơn PL"
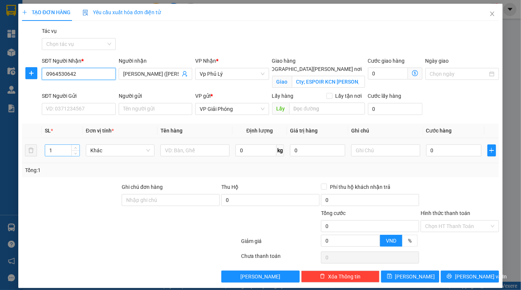
type input "0964530642"
click at [35, 149] on tr "1 Khác 0 kg 0 0" at bounding box center [260, 150] width 477 height 25
type input "20"
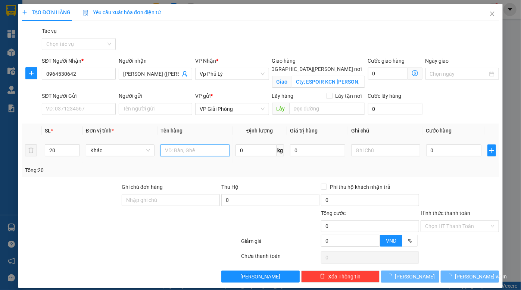
click at [196, 150] on input "text" at bounding box center [195, 151] width 69 height 12
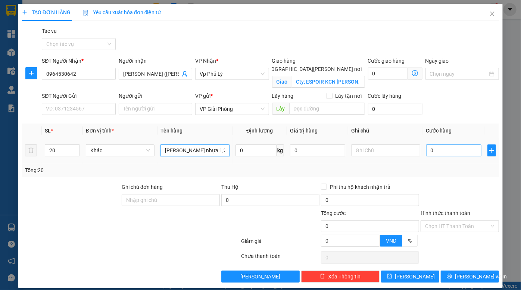
type input "kiện chai nhựa 1,2x1,0,2m"
click at [455, 146] on input "0" at bounding box center [454, 151] width 55 height 12
type input "6"
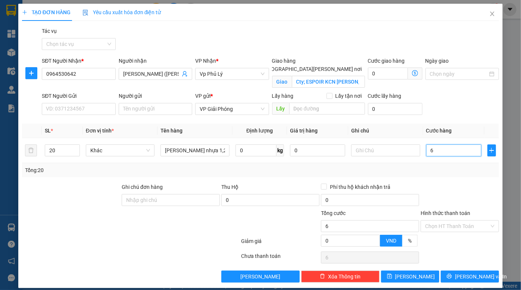
type input "60"
type input "600"
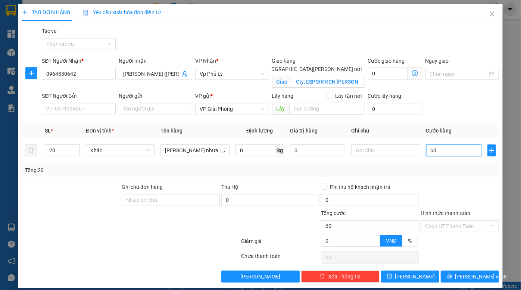
type input "600"
type input "6.000"
type input "60.000"
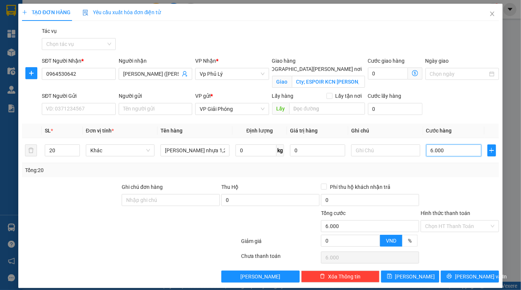
type input "60.000"
type input "600.000"
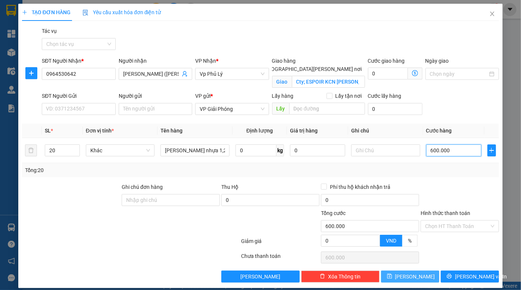
type input "600.000"
click at [414, 279] on span "Lưu" at bounding box center [416, 277] width 40 height 8
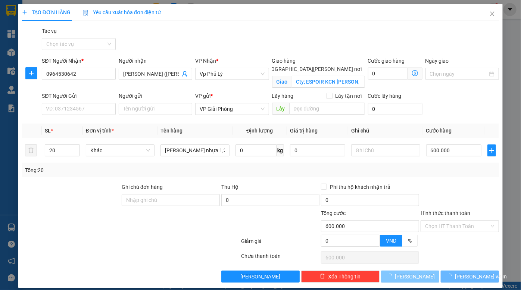
checkbox input "false"
type input "1"
type input "0"
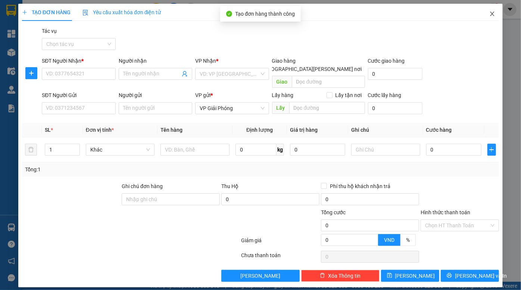
click at [491, 15] on icon "close" at bounding box center [493, 14] width 6 height 6
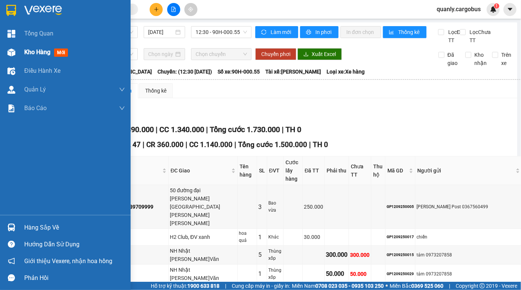
click at [16, 54] on div at bounding box center [11, 52] width 13 height 13
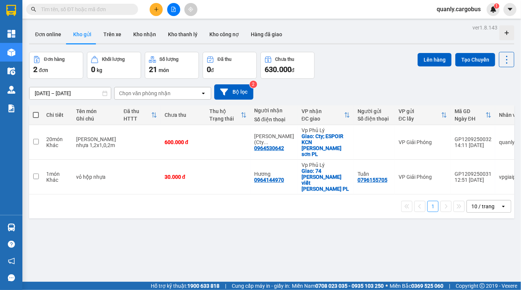
click at [363, 63] on div "Đơn hàng 2 đơn Khối lượng 0 kg Số lượng 21 món Đã thu 0 đ Chưa thu 630.000 đ Lê…" at bounding box center [272, 65] width 486 height 27
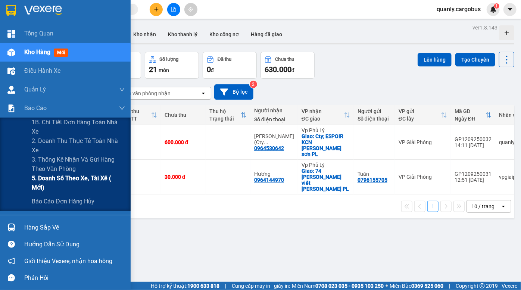
click at [89, 183] on span "5. Doanh số theo xe, tài xế ( mới)" at bounding box center [78, 183] width 93 height 19
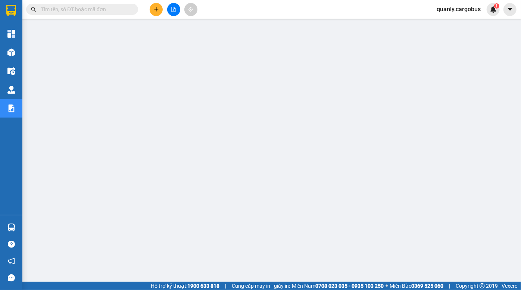
scroll to position [68, 0]
click at [176, 11] on icon "file-add" at bounding box center [173, 9] width 5 height 5
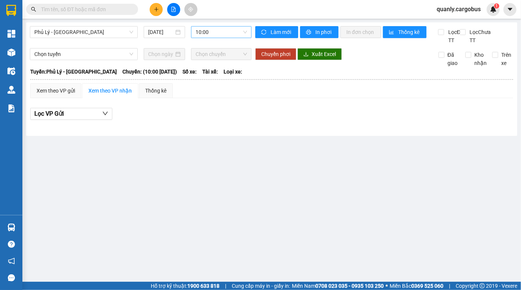
click at [205, 32] on span "10:00" at bounding box center [222, 32] width 52 height 11
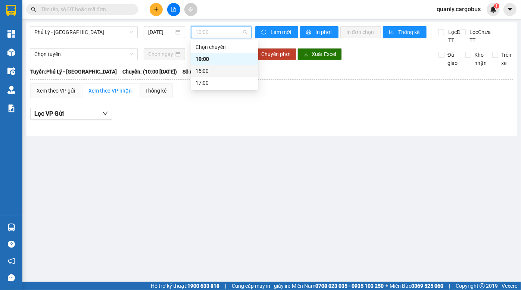
click at [217, 69] on div "15:00" at bounding box center [225, 71] width 58 height 8
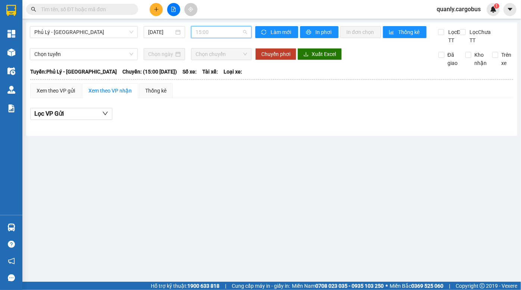
click at [223, 34] on span "15:00" at bounding box center [222, 32] width 52 height 11
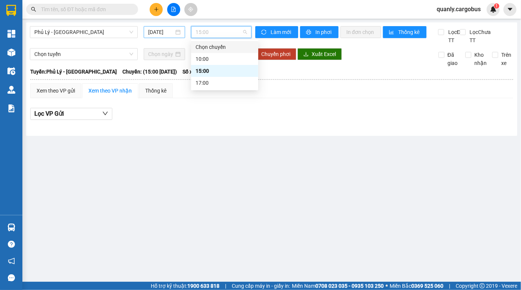
click at [158, 31] on input "[DATE]" at bounding box center [161, 32] width 26 height 8
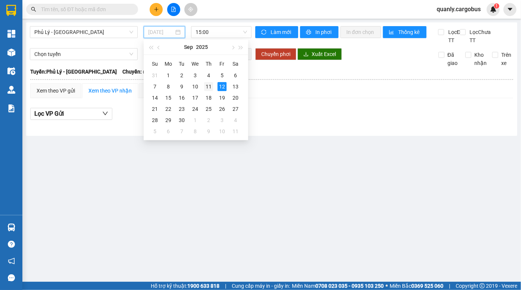
click at [211, 86] on div "11" at bounding box center [208, 86] width 9 height 9
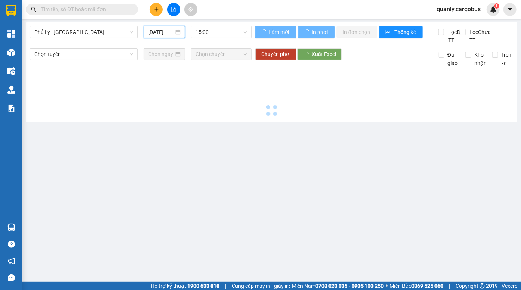
type input "[DATE]"
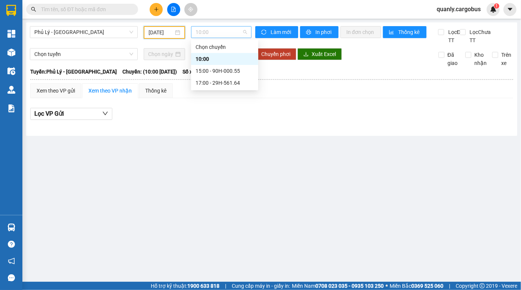
click at [226, 35] on span "10:00" at bounding box center [222, 32] width 52 height 11
click at [226, 71] on div "15:00 - 90H-000.55" at bounding box center [225, 71] width 58 height 8
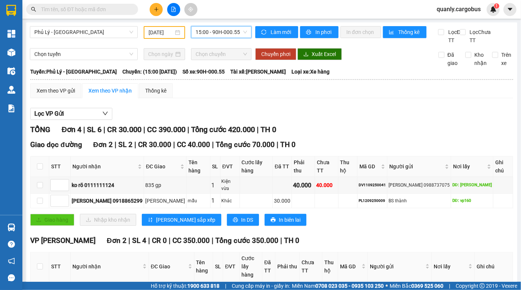
click at [218, 32] on span "15:00 - 90H-000.55" at bounding box center [222, 32] width 52 height 11
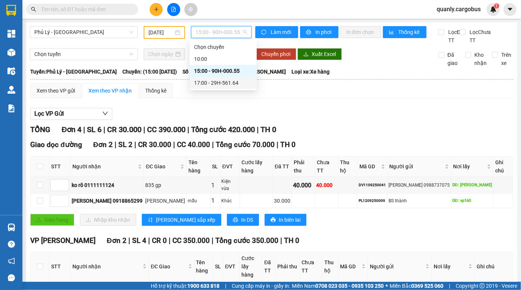
click at [227, 81] on div "17:00 - 29H-561.64" at bounding box center [223, 83] width 58 height 8
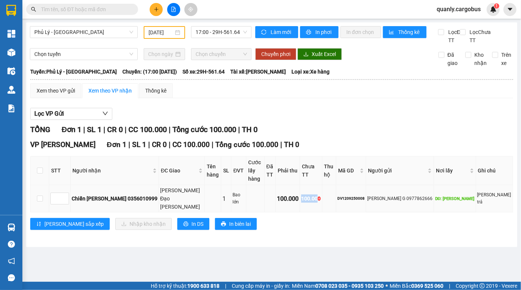
drag, startPoint x: 326, startPoint y: 179, endPoint x: 347, endPoint y: 183, distance: 21.2
click at [347, 185] on tr "Chiến Kim Giang 0356010999 Hoàng Đạo Thành 1 Bao lớn 100.000 100.000 DV12092500…" at bounding box center [272, 198] width 483 height 27
click at [221, 37] on span "17:00 - 29H-561.64" at bounding box center [222, 32] width 52 height 11
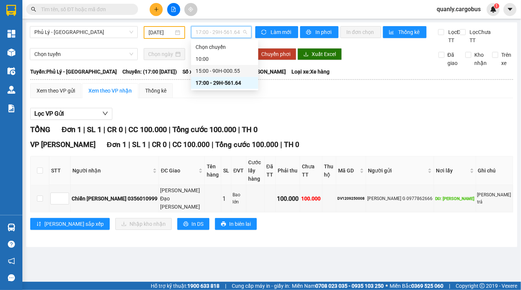
click at [213, 72] on div "15:00 - 90H-000.55" at bounding box center [225, 71] width 58 height 8
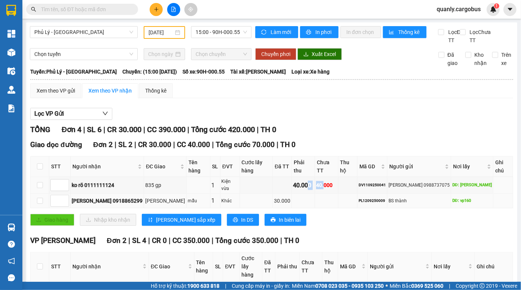
drag, startPoint x: 304, startPoint y: 184, endPoint x: 346, endPoint y: 192, distance: 42.7
click at [344, 192] on tbody "ko rõ 0111111124 835 gp 1 Kiện vừa 40.000 40.000 DV1109250041 Dương 0988737075 …" at bounding box center [272, 192] width 483 height 31
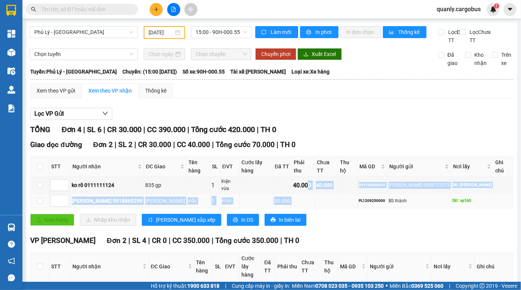
click at [347, 194] on td at bounding box center [348, 201] width 19 height 15
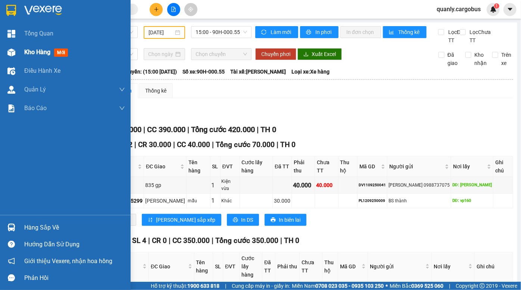
click at [14, 52] on img at bounding box center [11, 53] width 8 height 8
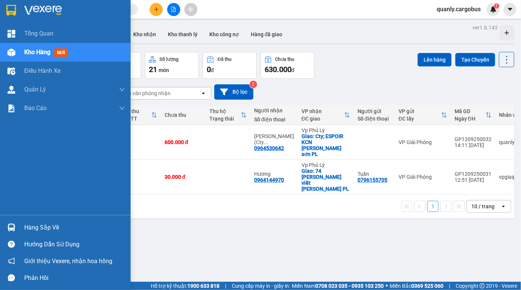
click at [11, 53] on img at bounding box center [11, 53] width 8 height 8
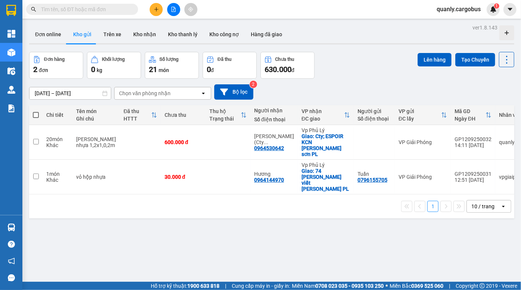
click at [365, 41] on div "Đơn online Kho gửi Trên xe Kho nhận Kho thanh lý Kho công nợ Hàng đã giao" at bounding box center [272, 35] width 486 height 20
click at [358, 45] on div "Đơn online Kho gửi Trên xe Kho nhận Kho thanh lý Kho công nợ Hàng đã giao" at bounding box center [272, 35] width 486 height 20
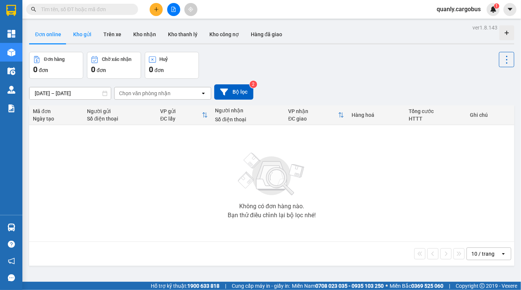
click at [86, 33] on button "Kho gửi" at bounding box center [82, 34] width 30 height 18
type input "[DATE] – [DATE]"
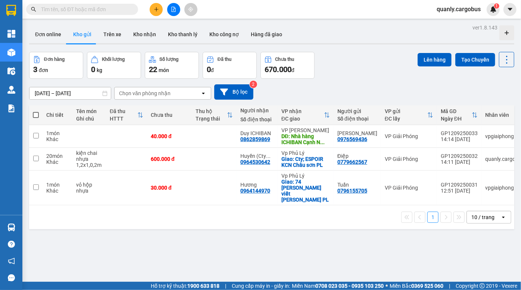
click at [358, 87] on div "[DATE] – [DATE] Press the down arrow key to interact with the calendar and sele…" at bounding box center [272, 91] width 486 height 15
click at [355, 86] on div "[DATE] – [DATE] Press the down arrow key to interact with the calendar and sele…" at bounding box center [272, 91] width 486 height 15
click at [365, 88] on div "[DATE] – [DATE] Press the down arrow key to interact with the calendar and sele…" at bounding box center [272, 91] width 486 height 15
click at [369, 76] on div "Đơn hàng 3 đơn Khối lượng 0 kg Số lượng 22 món Đã thu 0 đ Chưa thu 670.000 đ Lê…" at bounding box center [272, 65] width 486 height 27
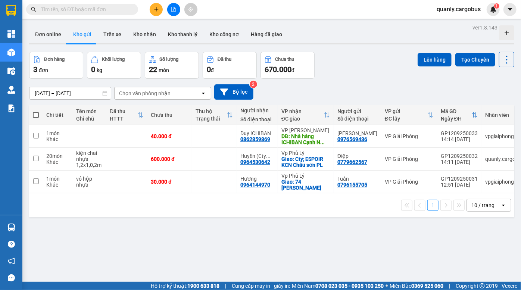
click at [360, 54] on div "Đơn hàng 3 đơn Khối lượng 0 kg Số lượng 22 món Đã thu 0 đ Chưa thu 670.000 đ Lê…" at bounding box center [272, 65] width 486 height 27
click at [359, 81] on div "[DATE] – [DATE] Press the down arrow key to interact with the calendar and sele…" at bounding box center [272, 92] width 486 height 27
click at [173, 12] on button at bounding box center [173, 9] width 13 height 13
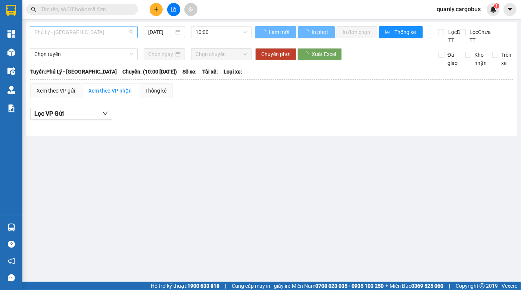
click at [96, 34] on span "Phủ Lý - Hà Nội" at bounding box center [83, 32] width 99 height 11
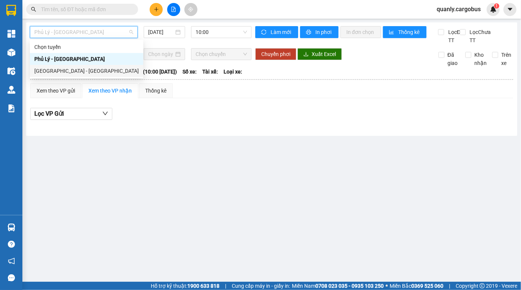
click at [72, 69] on div "Hà Nội - Phủ Lý" at bounding box center [86, 71] width 105 height 8
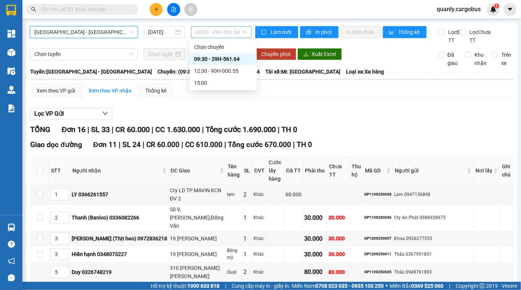
click at [205, 33] on span "09:30 - 29H-561.64" at bounding box center [222, 32] width 52 height 11
click at [163, 33] on input "12/09/2025" at bounding box center [161, 32] width 26 height 8
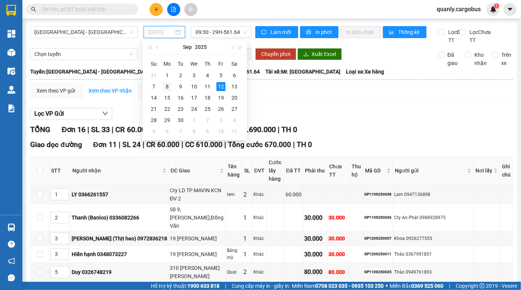
click at [170, 86] on div "8" at bounding box center [167, 86] width 9 height 9
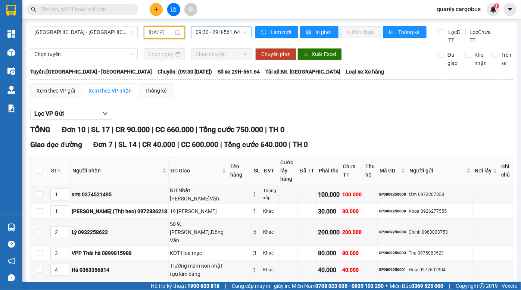
click at [218, 33] on span "09:30 - 29H-561.64" at bounding box center [222, 32] width 52 height 11
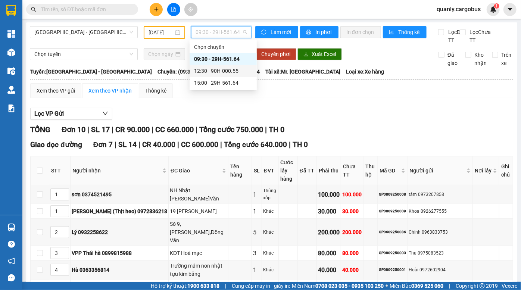
click at [214, 70] on div "12:30 - 90H-000.55" at bounding box center [223, 71] width 58 height 8
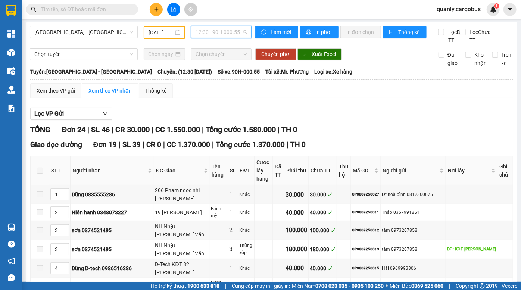
click at [228, 33] on span "12:30 - 90H-000.55" at bounding box center [222, 32] width 52 height 11
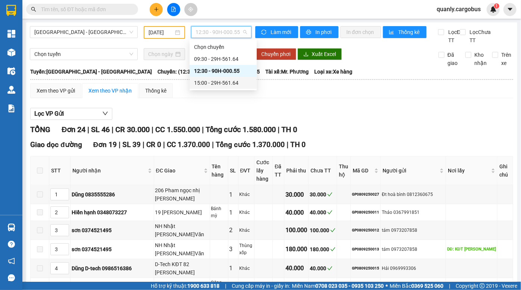
click at [213, 86] on div "15:00 - 29H-561.64" at bounding box center [223, 83] width 58 height 8
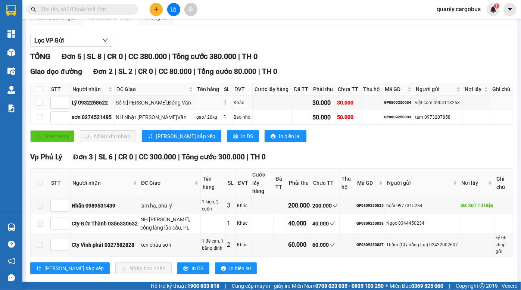
scroll to position [79, 0]
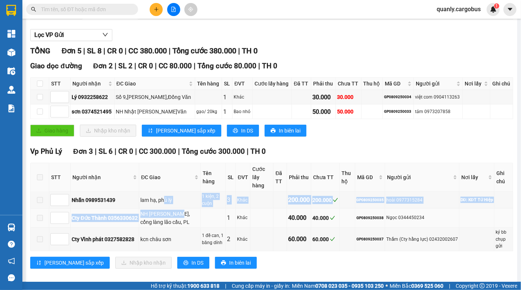
drag, startPoint x: 165, startPoint y: 201, endPoint x: 183, endPoint y: 212, distance: 20.4
click at [179, 211] on tbody "Nhẫn 0989531439 lam hạ, phủ lý 1 kiện, 2 cuộn 3 Khác 200.000 200.000 GP08092500…" at bounding box center [272, 221] width 483 height 59
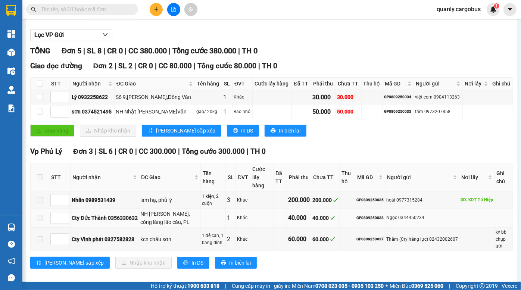
click at [183, 212] on div "NH [PERSON_NAME], [PERSON_NAME] [PERSON_NAME], PL" at bounding box center [169, 218] width 59 height 16
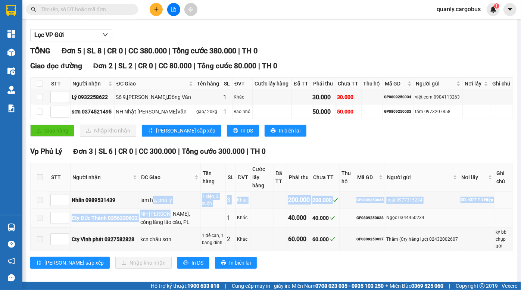
drag, startPoint x: 154, startPoint y: 199, endPoint x: 171, endPoint y: 213, distance: 21.8
click at [170, 213] on tbody "Nhẫn 0989531439 lam hạ, phủ lý 1 kiện, 2 cuộn 3 Khác 200.000 200.000 GP08092500…" at bounding box center [272, 221] width 483 height 59
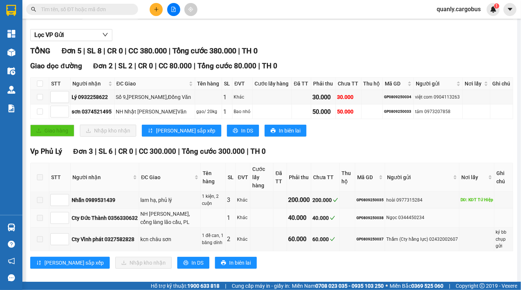
click at [173, 214] on div "NH [PERSON_NAME], [PERSON_NAME] [PERSON_NAME], PL" at bounding box center [169, 218] width 59 height 16
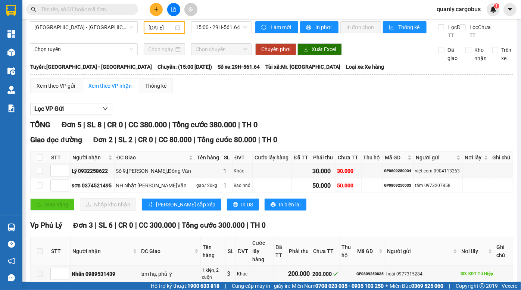
scroll to position [0, 0]
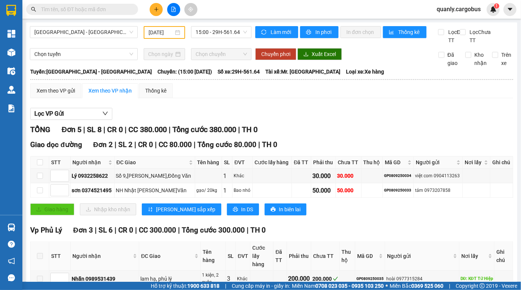
click at [162, 31] on input "[DATE]" at bounding box center [161, 32] width 25 height 8
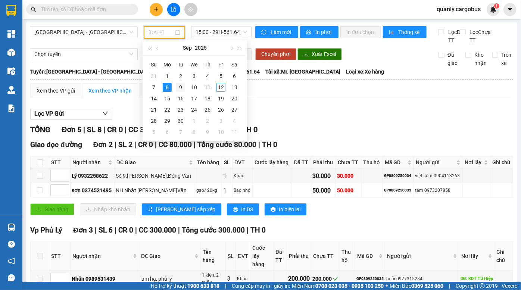
click at [182, 87] on div "9" at bounding box center [180, 87] width 9 height 9
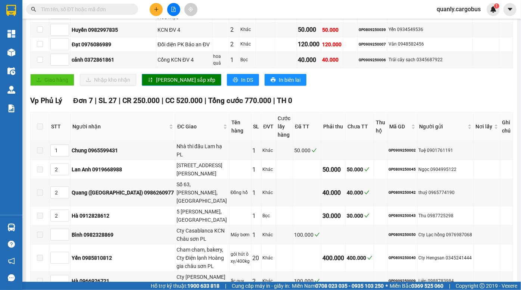
scroll to position [352, 0]
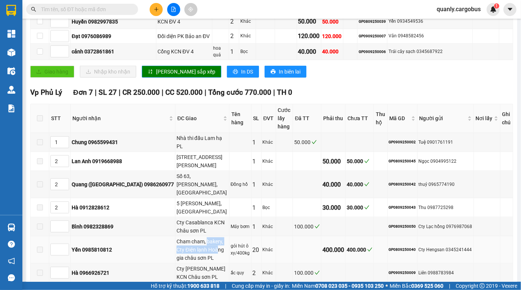
drag, startPoint x: 179, startPoint y: 205, endPoint x: 182, endPoint y: 208, distance: 4.0
click at [182, 238] on div "Cham cham, bakery, Cty Điện lạnh Hoàng gia châu sơn PL" at bounding box center [203, 250] width 52 height 25
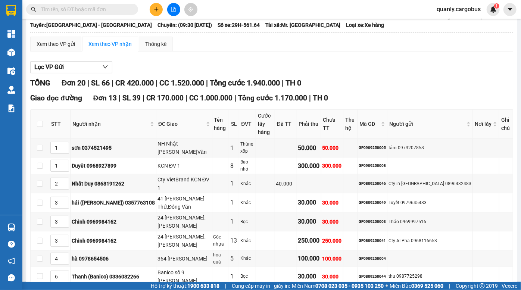
scroll to position [0, 0]
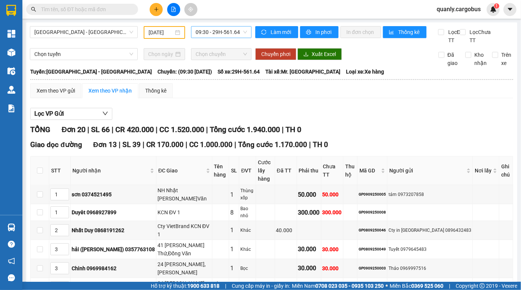
click at [218, 34] on span "09:30 - 29H-561.64" at bounding box center [222, 32] width 52 height 11
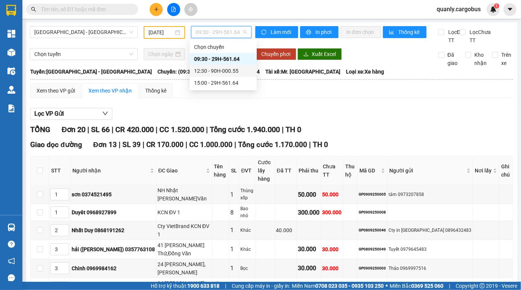
click at [217, 72] on div "12:30 - 90H-000.55" at bounding box center [223, 71] width 58 height 8
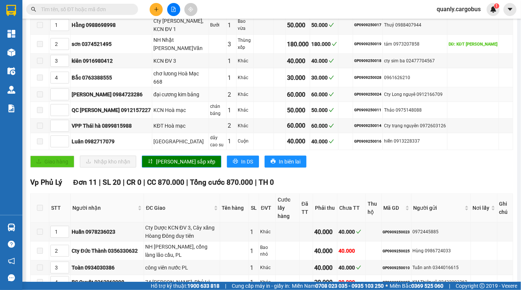
scroll to position [306, 0]
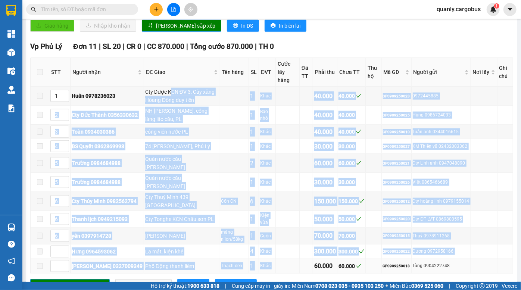
drag, startPoint x: 167, startPoint y: 81, endPoint x: 306, endPoint y: 239, distance: 210.4
click at [306, 239] on tbody "1 Huấn 0978236023 Cty Dược KCN ĐV 3, Cây xăng Hòang Đông duy tiên 1 Khác 40.000…" at bounding box center [272, 180] width 483 height 187
click at [250, 247] on div "4" at bounding box center [253, 251] width 7 height 9
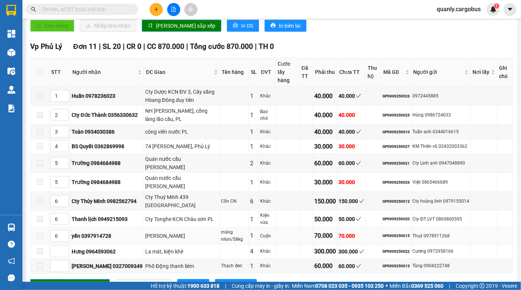
click at [221, 229] on div "màng nilon/58kg" at bounding box center [234, 236] width 27 height 14
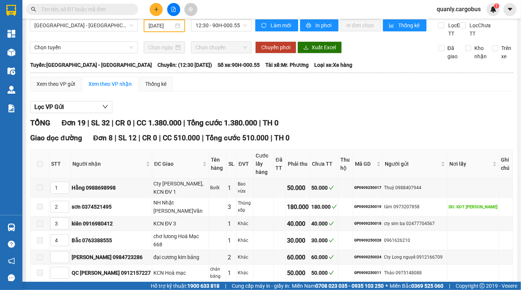
scroll to position [0, 0]
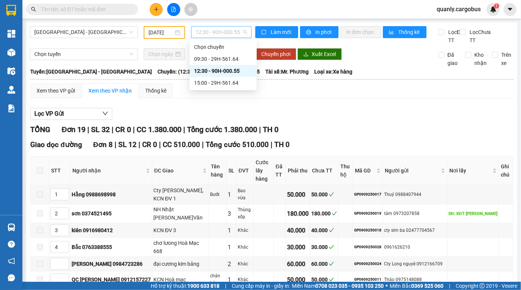
click at [214, 32] on span "12:30 - 90H-000.55" at bounding box center [222, 32] width 52 height 11
click at [219, 86] on div "15:00 - 29H-561.64" at bounding box center [223, 83] width 58 height 8
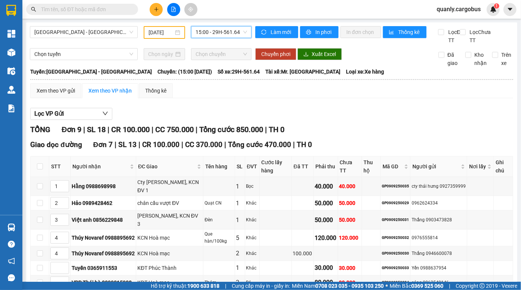
click at [158, 32] on input "[DATE]" at bounding box center [161, 32] width 25 height 8
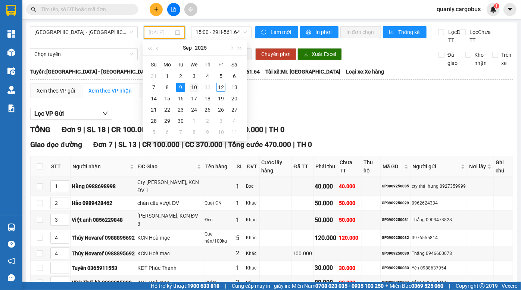
click at [195, 87] on div "10" at bounding box center [194, 87] width 9 height 9
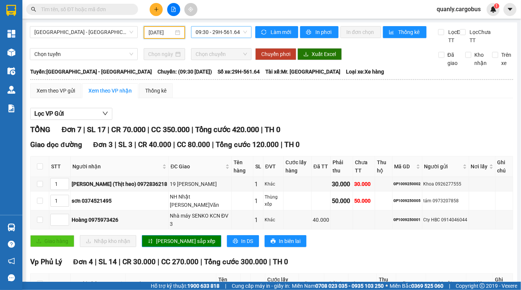
click at [205, 32] on span "09:30 - 29H-561.64" at bounding box center [222, 32] width 52 height 11
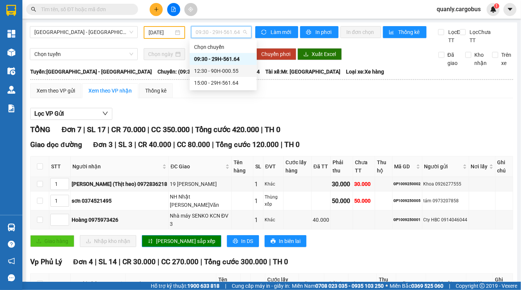
click at [214, 74] on div "12:30 - 90H-000.55" at bounding box center [223, 71] width 58 height 8
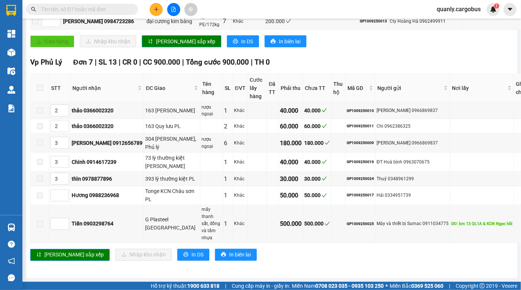
scroll to position [540, 0]
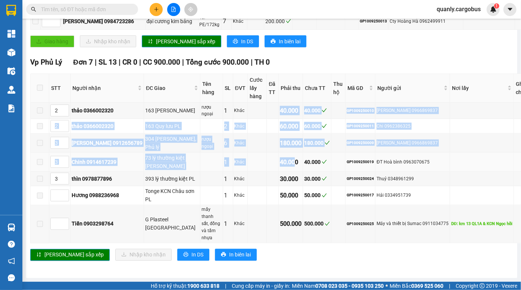
drag, startPoint x: 246, startPoint y: 115, endPoint x: 278, endPoint y: 168, distance: 61.7
click at [278, 166] on tbody "2 thảo 0366002320 163 Quy Lưu PL rượu ngoại 1 Khác 40.000 40.000 GP1009250010 n…" at bounding box center [280, 173] width 498 height 141
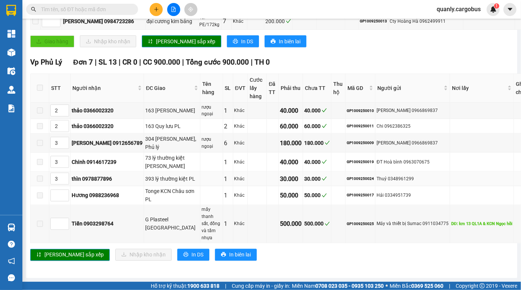
click at [280, 184] on div "30.000" at bounding box center [291, 178] width 22 height 9
drag, startPoint x: 310, startPoint y: 221, endPoint x: 316, endPoint y: 220, distance: 5.3
click at [315, 223] on tbody "2 thảo 0366002320 163 Quy Lưu PL rượu ngoại 1 Khác 40.000 40.000 GP1009250010 n…" at bounding box center [280, 173] width 498 height 141
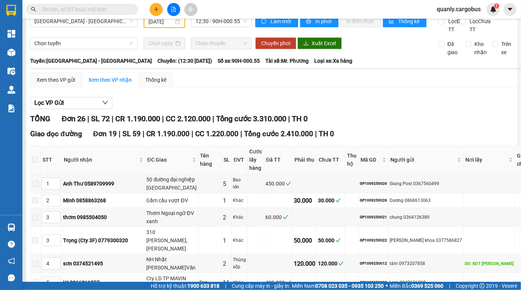
scroll to position [0, 0]
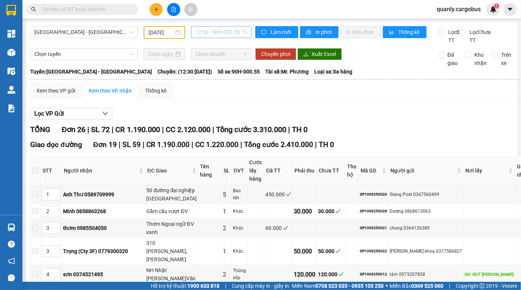
click at [218, 32] on span "12:30 - 90H-000.55" at bounding box center [222, 32] width 52 height 11
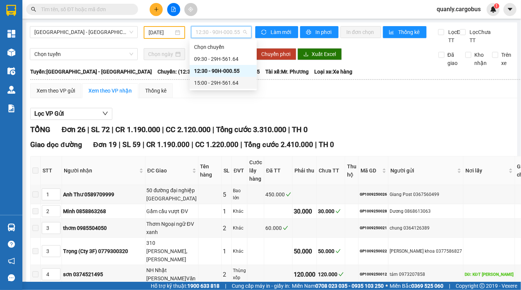
click at [226, 79] on div "15:00 - 29H-561.64" at bounding box center [223, 83] width 58 height 8
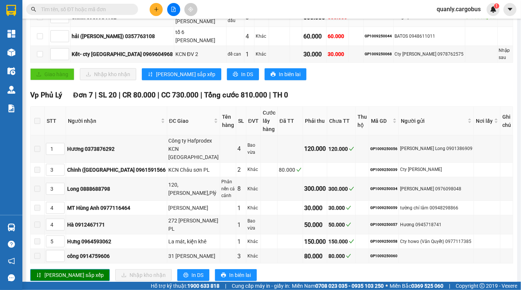
scroll to position [180, 0]
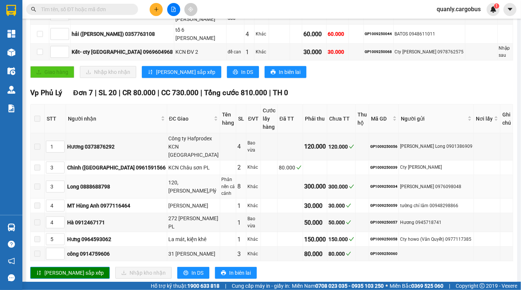
drag, startPoint x: 195, startPoint y: 170, endPoint x: 208, endPoint y: 170, distance: 13.5
click at [205, 175] on tr "3 Long 0888688798 120,Phạm Ngọc Thạch,Plý Phân nền cá cảnh 8 Khác 300.000 300.0…" at bounding box center [272, 187] width 483 height 24
drag, startPoint x: 224, startPoint y: 174, endPoint x: 254, endPoint y: 171, distance: 29.7
click at [236, 175] on td "8" at bounding box center [241, 187] width 10 height 24
click at [312, 189] on tbody "1 Hương 0373876292 Công ty Hafprodex KCN Châu Sơn 4 Bao vừa 120.000 120.000 GP1…" at bounding box center [272, 197] width 483 height 128
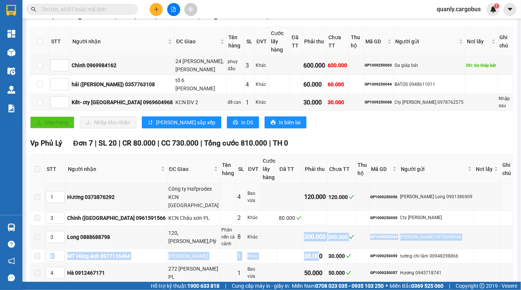
scroll to position [0, 0]
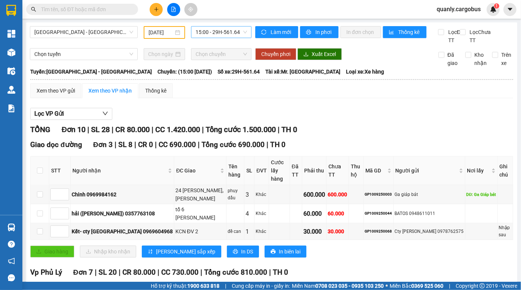
click at [221, 34] on span "15:00 - 29H-561.64" at bounding box center [222, 32] width 52 height 11
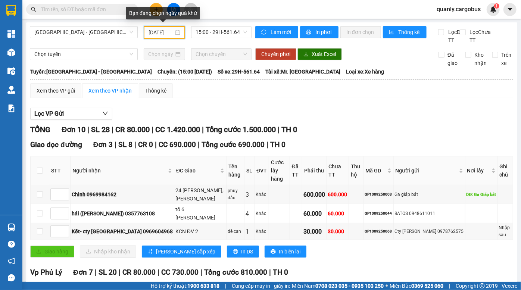
click at [159, 32] on input "[DATE]" at bounding box center [161, 32] width 25 height 8
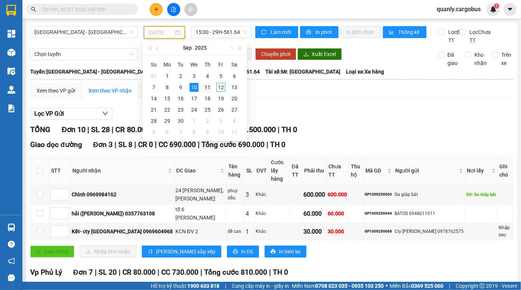
click at [208, 89] on div "11" at bounding box center [207, 87] width 9 height 9
type input "[DATE]"
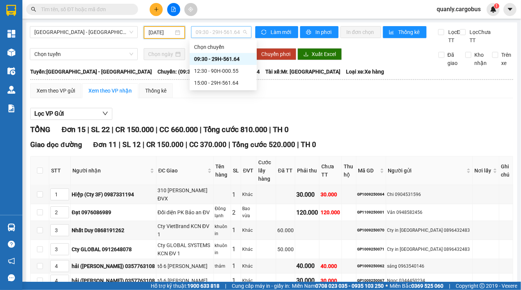
click at [224, 30] on span "09:30 - 29H-561.64" at bounding box center [222, 32] width 52 height 11
click at [219, 71] on div "12:30 - 90H-000.55" at bounding box center [223, 71] width 58 height 8
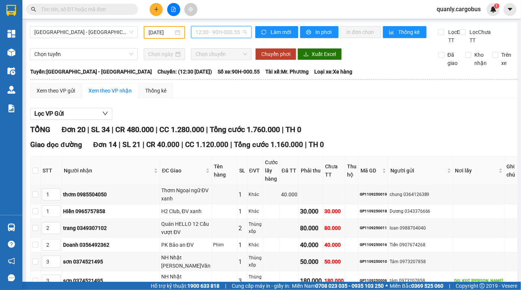
click at [216, 32] on span "12:30 - 90H-000.55" at bounding box center [222, 32] width 52 height 11
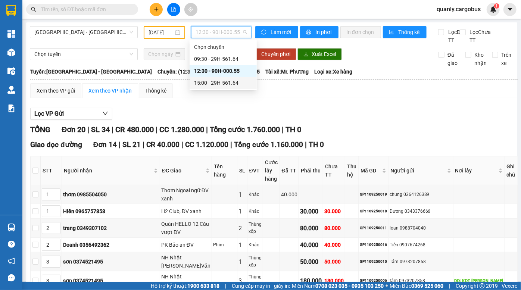
click at [218, 81] on div "15:00 - 29H-561.64" at bounding box center [223, 83] width 58 height 8
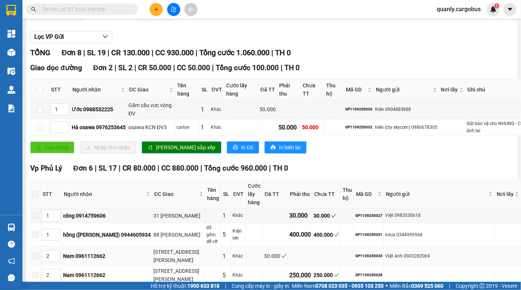
scroll to position [170, 0]
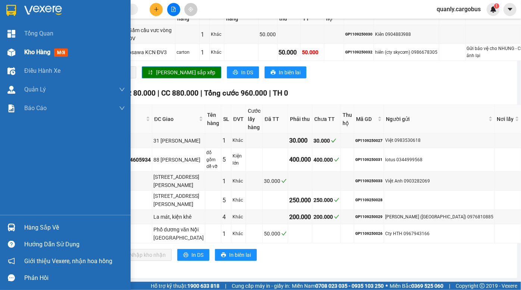
click at [17, 52] on div at bounding box center [11, 52] width 13 height 13
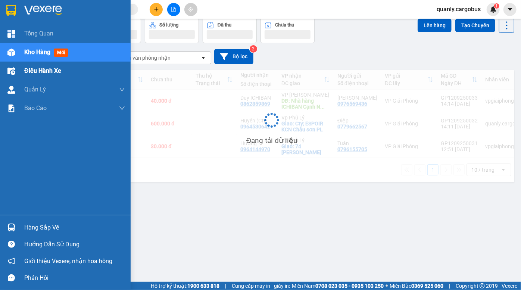
scroll to position [34, 0]
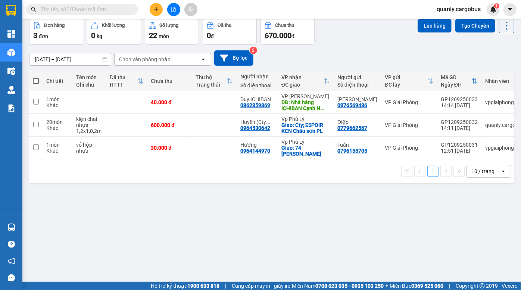
click at [368, 60] on div "10/09/2025 – 12/09/2025 Press the down arrow key to interact with the calendar …" at bounding box center [272, 57] width 486 height 15
click at [263, 168] on div "1 10 / trang open" at bounding box center [272, 171] width 480 height 13
click at [323, 54] on div "10/09/2025 – 12/09/2025 Press the down arrow key to interact with the calendar …" at bounding box center [272, 57] width 486 height 15
click at [308, 62] on div "10/09/2025 – 12/09/2025 Press the down arrow key to interact with the calendar …" at bounding box center [272, 57] width 486 height 15
click at [361, 53] on div "10/09/2025 – 12/09/2025 Press the down arrow key to interact with the calendar …" at bounding box center [272, 57] width 486 height 15
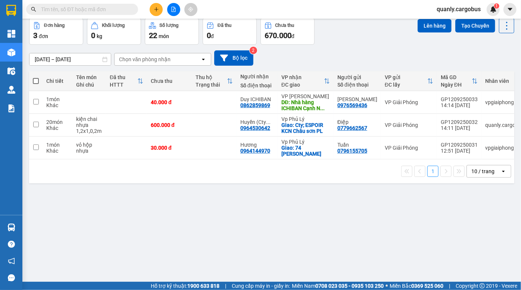
click at [340, 52] on div "10/09/2025 – 12/09/2025 Press the down arrow key to interact with the calendar …" at bounding box center [272, 57] width 486 height 15
click at [365, 54] on div "10/09/2025 – 12/09/2025 Press the down arrow key to interact with the calendar …" at bounding box center [272, 57] width 486 height 15
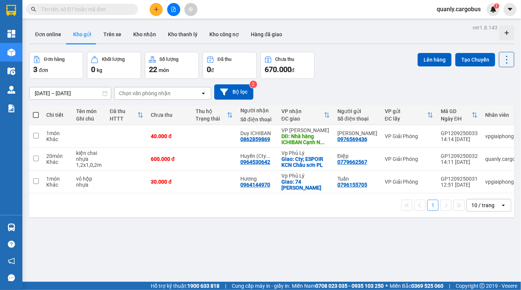
click at [334, 244] on div "ver 1.8.143 Đơn online Kho gửi Trên xe Kho nhận Kho thanh lý Kho công nợ Hàng đ…" at bounding box center [272, 167] width 492 height 290
click at [453, 137] on icon at bounding box center [455, 136] width 5 height 5
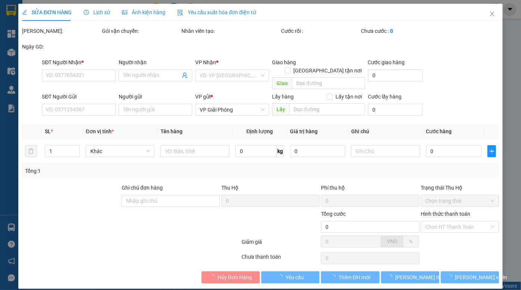
type input "0862859869"
type input "Duy ICHIBAN"
type input "Nhà hàng ICHIBAN Cạnh NH Nhật ĐV"
type input "0976569436"
type input "[PERSON_NAME]"
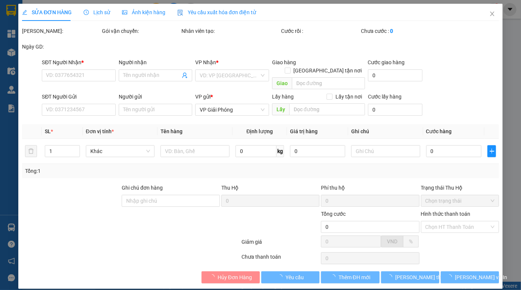
type input "40.000"
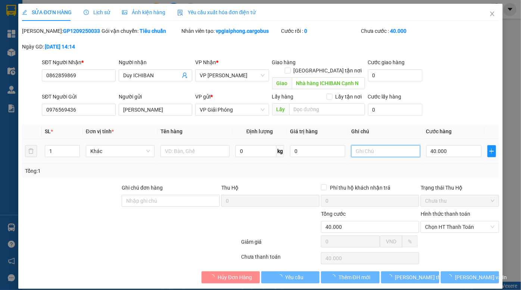
click at [379, 145] on input "text" at bounding box center [385, 151] width 69 height 12
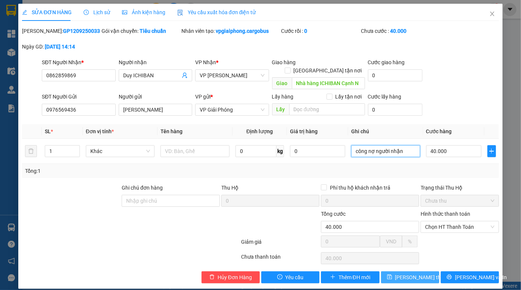
type input "công nợ người nhận"
click at [409, 273] on span "[PERSON_NAME] thay đổi" at bounding box center [426, 277] width 60 height 8
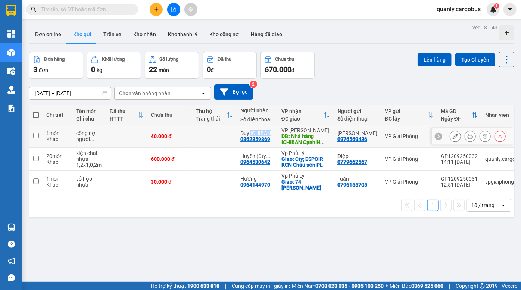
drag, startPoint x: 273, startPoint y: 132, endPoint x: 251, endPoint y: 132, distance: 22.4
click at [251, 132] on div "Duy ICHIBAN" at bounding box center [258, 133] width 34 height 6
checkbox input "true"
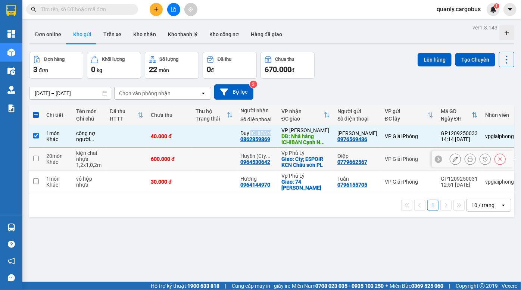
copy div "ICHIBAN"
click at [323, 46] on div "ver 1.8.143 Đơn online Kho gửi Trên xe Kho nhận Kho thanh lý Kho công nợ Hàng đ…" at bounding box center [272, 167] width 492 height 290
click at [346, 41] on div "Đơn online Kho gửi Trên xe Kho nhận Kho thanh lý Kho công nợ Hàng đã giao" at bounding box center [272, 35] width 486 height 20
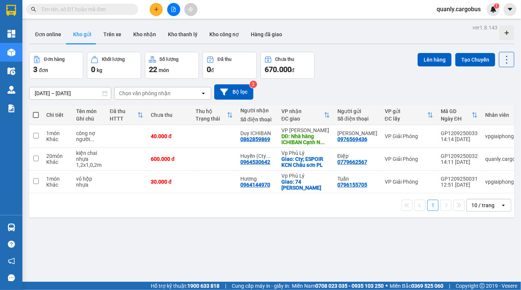
click at [356, 52] on div "Đơn hàng 3 đơn Khối lượng 0 kg Số lượng 22 món Đã thu 0 đ Chưa thu 670.000 đ Lê…" at bounding box center [272, 65] width 486 height 27
click at [372, 50] on div "ver 1.8.143 Đơn online Kho gửi Trên xe Kho nhận Kho thanh lý Kho công nợ Hàng đ…" at bounding box center [272, 167] width 492 height 290
click at [235, 242] on div "ver 1.8.143 Đơn online Kho gửi Trên xe Kho nhận Kho thanh lý Kho công nợ Hàng đ…" at bounding box center [272, 167] width 492 height 290
click at [325, 56] on div "Đơn hàng 3 đơn Khối lượng 0 kg Số lượng 22 món Đã thu 0 đ Chưa thu 670.000 đ Lê…" at bounding box center [272, 65] width 486 height 27
click at [356, 82] on div "[DATE] – [DATE] Press the down arrow key to interact with the calendar and sele…" at bounding box center [272, 92] width 486 height 27
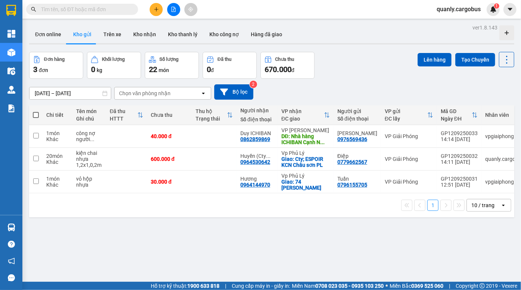
click at [373, 87] on div "[DATE] – [DATE] Press the down arrow key to interact with the calendar and sele…" at bounding box center [272, 91] width 486 height 15
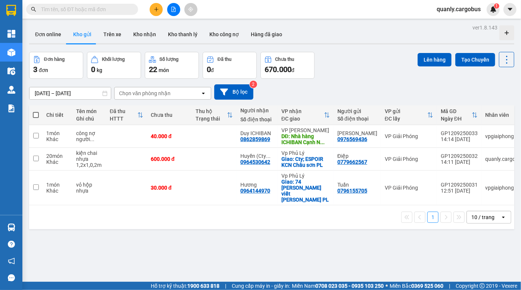
click at [351, 49] on div "ver 1.8.143 Đơn online Kho gửi Trên xe Kho [PERSON_NAME] [PERSON_NAME] [PERSON_…" at bounding box center [272, 167] width 492 height 290
click at [369, 66] on div "Đơn hàng 3 đơn Khối lượng 0 kg Số lượng 22 món Đã thu 0 đ Chưa thu 670.000 đ Lê…" at bounding box center [272, 65] width 486 height 27
click at [174, 9] on icon "file-add" at bounding box center [173, 9] width 5 height 5
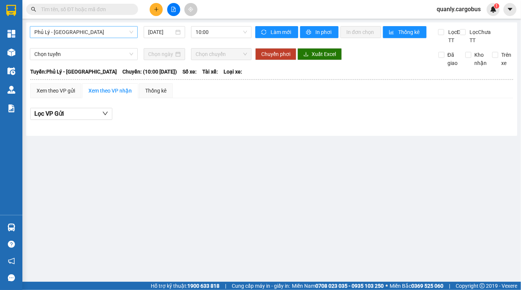
click at [85, 31] on span "Phủ Lý - [GEOGRAPHIC_DATA]" at bounding box center [83, 32] width 99 height 11
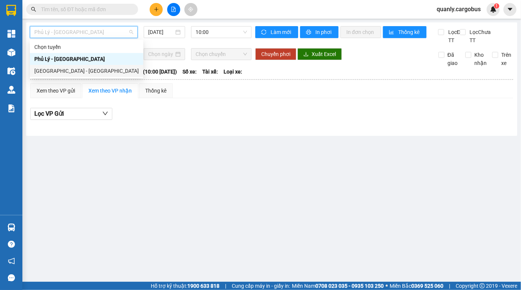
click at [63, 71] on div "[GEOGRAPHIC_DATA] - [GEOGRAPHIC_DATA]" at bounding box center [86, 71] width 105 height 8
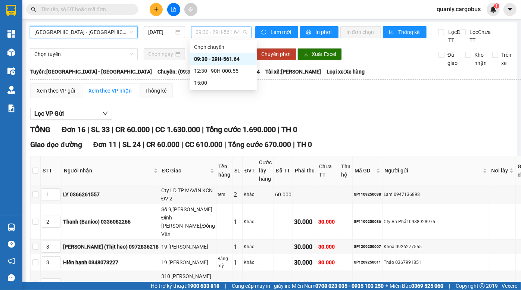
click at [207, 30] on span "09:30 - 29H-561.64" at bounding box center [222, 32] width 52 height 11
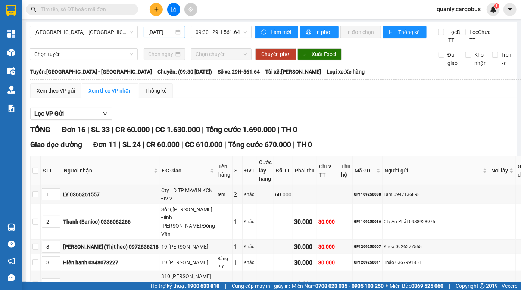
click at [152, 26] on div "[DATE]" at bounding box center [164, 32] width 41 height 12
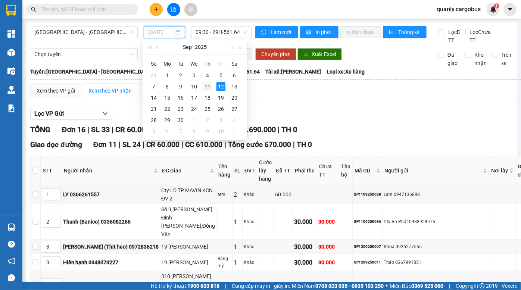
click at [209, 85] on div "11" at bounding box center [207, 86] width 9 height 9
type input "[DATE]"
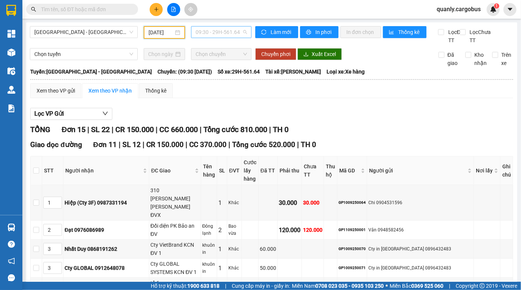
click at [214, 31] on span "09:30 - 29H-561.64" at bounding box center [222, 32] width 52 height 11
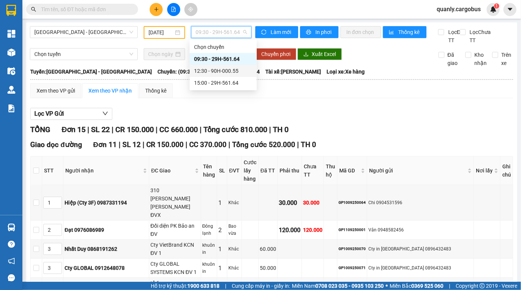
click at [219, 74] on div "12:30 - 90H-000.55" at bounding box center [223, 71] width 58 height 8
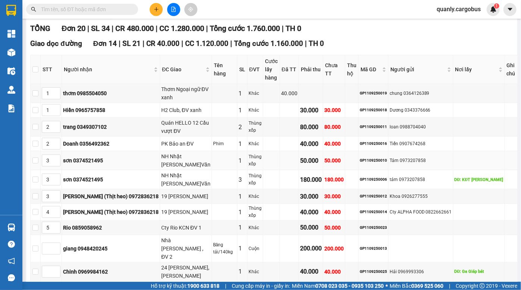
scroll to position [102, 0]
drag, startPoint x: 200, startPoint y: 160, endPoint x: 240, endPoint y: 163, distance: 39.7
click at [234, 163] on tr "3 sơn 0374521495 NH [GEOGRAPHIC_DATA] Đ.Văn 1 Thùng xốp 50.000 50.000 GP1109250…" at bounding box center [274, 160] width 487 height 19
drag, startPoint x: 251, startPoint y: 163, endPoint x: 293, endPoint y: 160, distance: 41.5
click at [265, 162] on tr "3 sơn 0374521495 NH [GEOGRAPHIC_DATA] Đ.Văn 1 Thùng xốp 50.000 50.000 GP1109250…" at bounding box center [274, 160] width 487 height 19
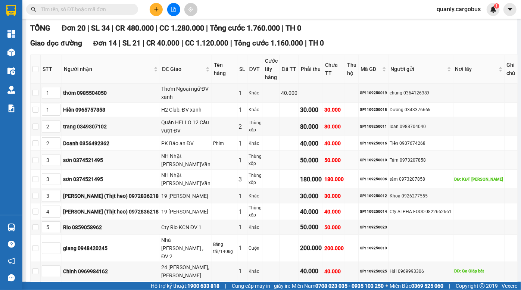
drag, startPoint x: 295, startPoint y: 160, endPoint x: 320, endPoint y: 159, distance: 25.4
click at [314, 159] on tr "3 sơn 0374521495 NH [GEOGRAPHIC_DATA] Đ.Văn 1 Thùng xốp 50.000 50.000 GP1109250…" at bounding box center [274, 160] width 487 height 19
click at [332, 158] on div "50.000" at bounding box center [334, 160] width 19 height 8
drag, startPoint x: 198, startPoint y: 159, endPoint x: 278, endPoint y: 164, distance: 80.1
click at [272, 164] on tr "3 sơn 0374521495 NH [GEOGRAPHIC_DATA] Đ.Văn 1 Thùng xốp 50.000 50.000 GP1109250…" at bounding box center [274, 160] width 487 height 19
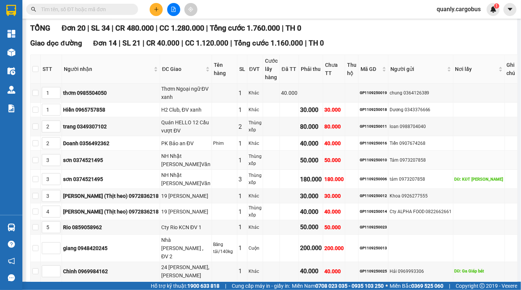
drag, startPoint x: 286, startPoint y: 164, endPoint x: 321, endPoint y: 162, distance: 35.2
click at [288, 164] on td at bounding box center [289, 160] width 19 height 19
click at [378, 159] on div "GP1109250010" at bounding box center [373, 160] width 27 height 6
copy div "GP1109250010"
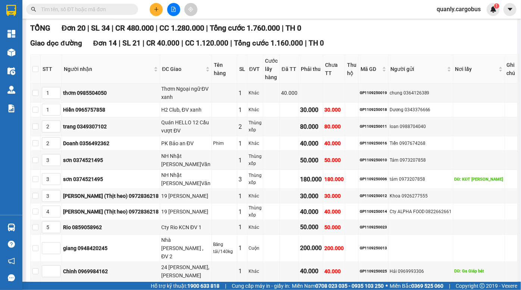
click at [90, 12] on input "text" at bounding box center [85, 9] width 88 height 8
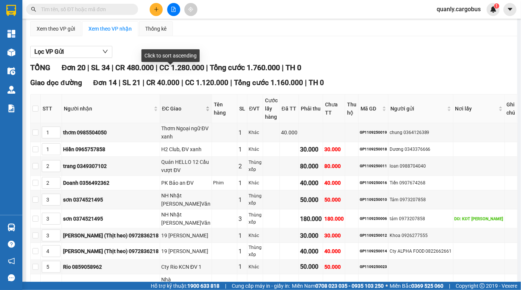
scroll to position [0, 0]
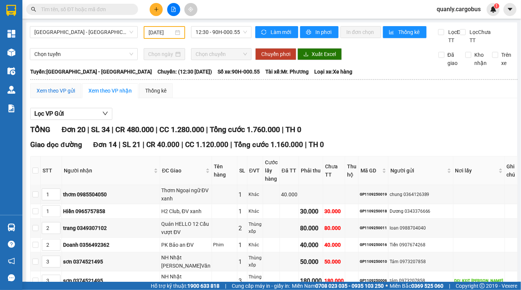
click at [60, 95] on div "Xem theo VP gửi" at bounding box center [56, 91] width 38 height 8
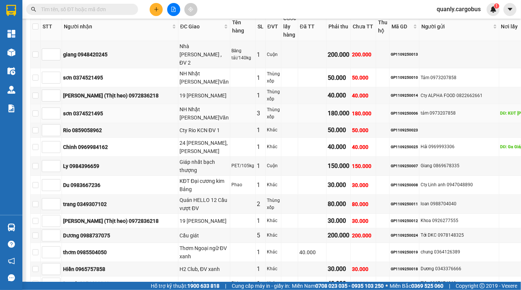
scroll to position [199, 0]
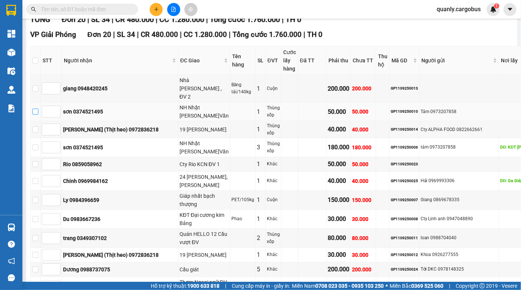
click at [38, 109] on input "checkbox" at bounding box center [35, 112] width 6 height 6
checkbox input "true"
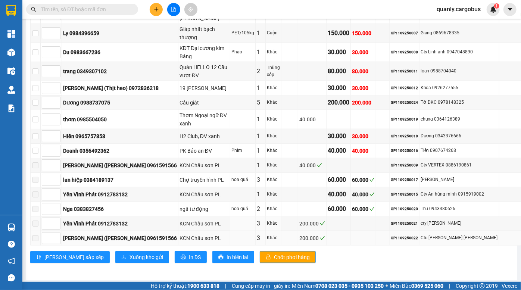
scroll to position [369, 0]
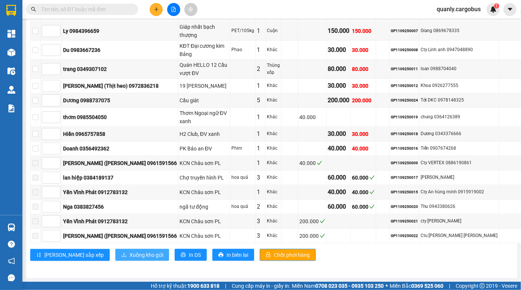
click at [130, 251] on span "Xuống kho gửi" at bounding box center [147, 255] width 34 height 8
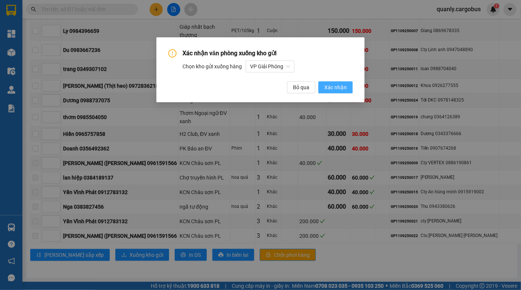
click at [336, 89] on span "Xác nhận" at bounding box center [336, 87] width 22 height 8
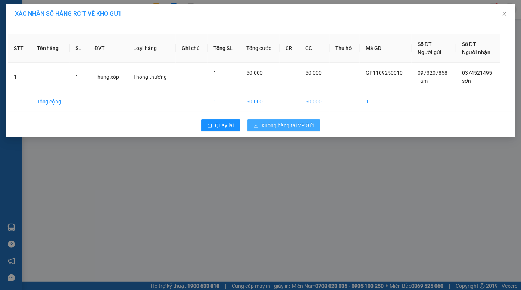
click at [289, 121] on button "Xuống hàng tại VP Gửi" at bounding box center [284, 126] width 73 height 12
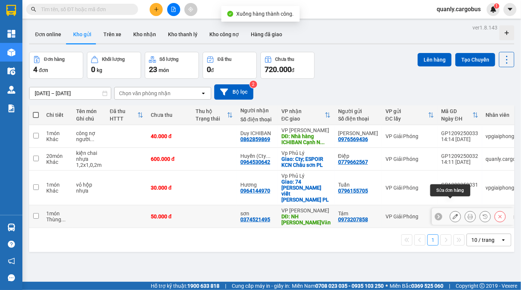
click at [453, 214] on icon at bounding box center [455, 216] width 5 height 5
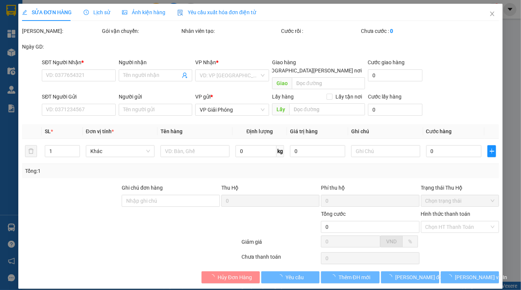
type input "0374521495"
type input "sơn"
type input "NH Nhật [PERSON_NAME]Văn"
type input "0973207858"
type input "Tám"
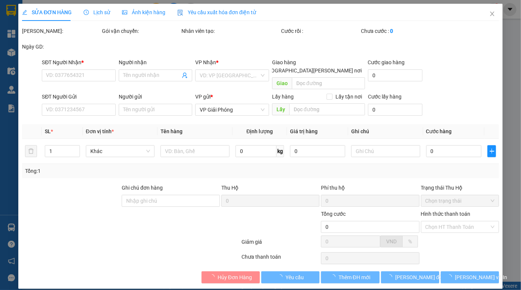
type input "50.000"
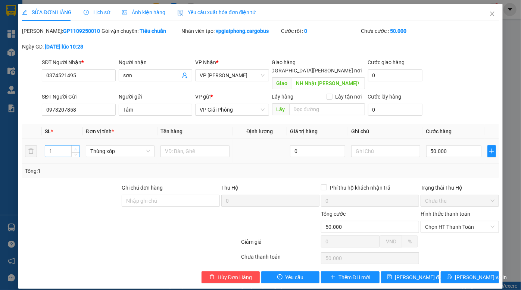
type input "2"
click at [75, 148] on icon "up" at bounding box center [75, 149] width 3 height 3
click at [452, 145] on input "50.000" at bounding box center [454, 151] width 55 height 12
type input "1"
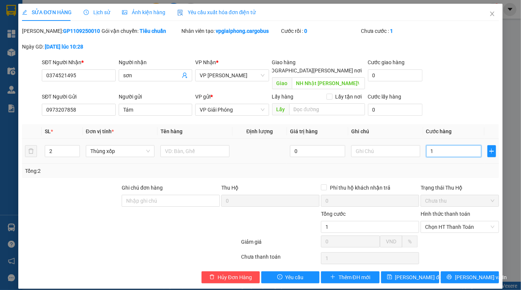
type input "10"
type input "100"
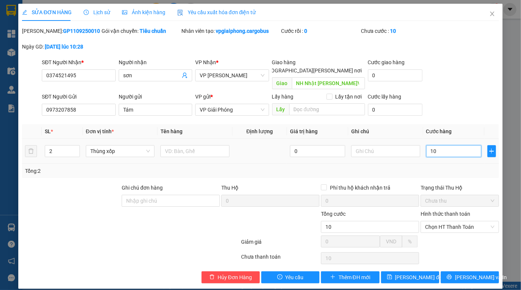
type input "100"
type input "1.000"
type input "10.000"
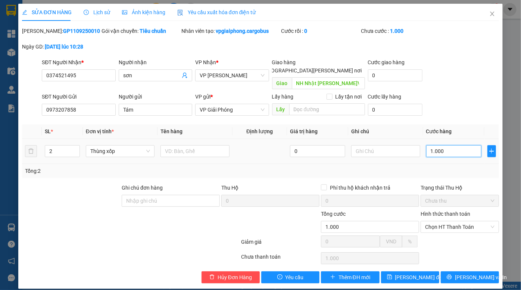
type input "10.000"
type input "100.000"
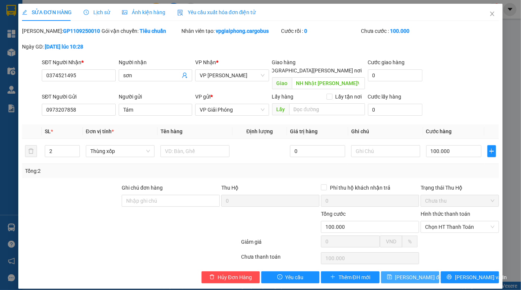
click at [415, 273] on span "[PERSON_NAME] đổi" at bounding box center [420, 277] width 48 height 8
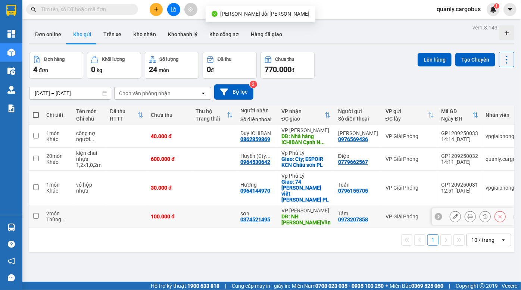
click at [93, 205] on td at bounding box center [89, 216] width 34 height 23
checkbox input "true"
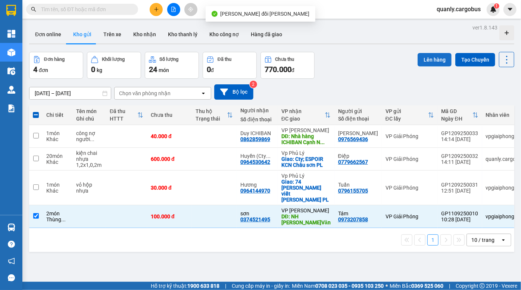
click at [441, 61] on button "Lên hàng" at bounding box center [435, 59] width 34 height 13
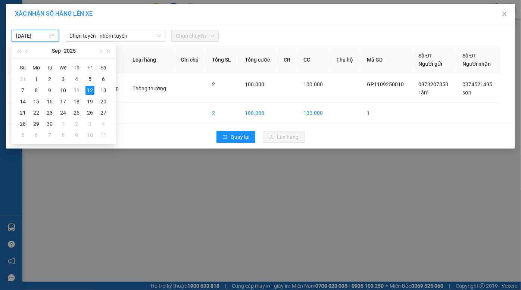
click at [44, 34] on input "[DATE]" at bounding box center [32, 36] width 32 height 8
click at [75, 92] on div "11" at bounding box center [76, 90] width 9 height 9
type input "[DATE]"
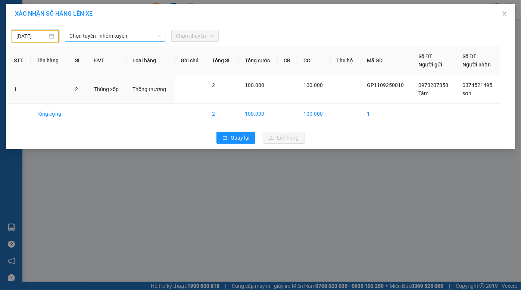
click at [106, 33] on span "Chọn tuyến - nhóm tuyến" at bounding box center [115, 35] width 92 height 11
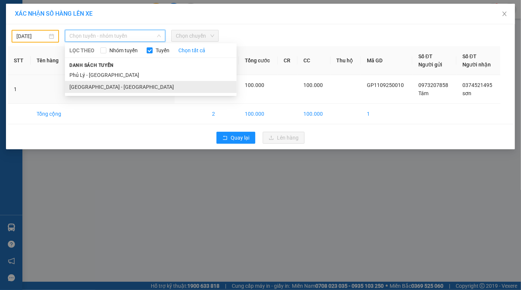
click at [102, 83] on li "[GEOGRAPHIC_DATA] - [GEOGRAPHIC_DATA]" at bounding box center [151, 87] width 172 height 12
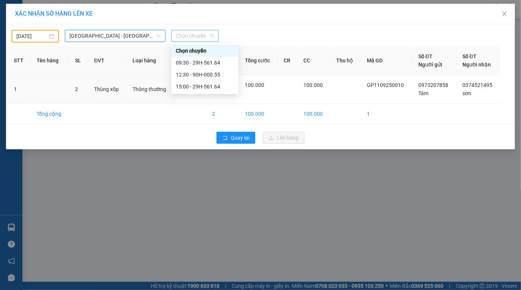
click at [190, 34] on span "Chọn chuyến" at bounding box center [195, 35] width 38 height 11
click at [206, 76] on div "12:30 - 90H-000.55" at bounding box center [205, 75] width 58 height 8
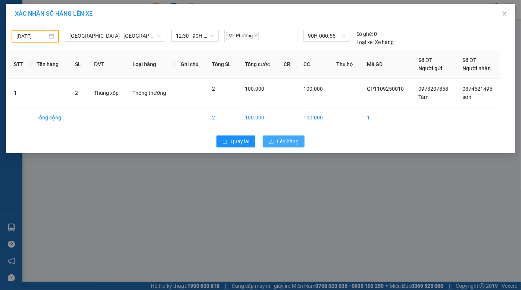
click at [284, 143] on span "Lên hàng" at bounding box center [288, 141] width 22 height 8
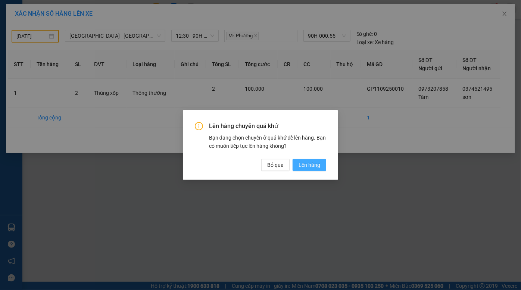
click at [307, 165] on span "Lên hàng" at bounding box center [310, 165] width 22 height 8
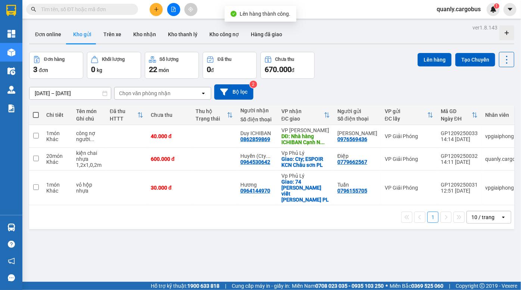
click at [375, 56] on div "Đơn hàng 3 đơn Khối lượng 0 kg Số lượng 22 món Đã thu 0 đ Chưa thu 670.000 đ Lê…" at bounding box center [272, 65] width 486 height 27
